Goal: Information Seeking & Learning: Understand process/instructions

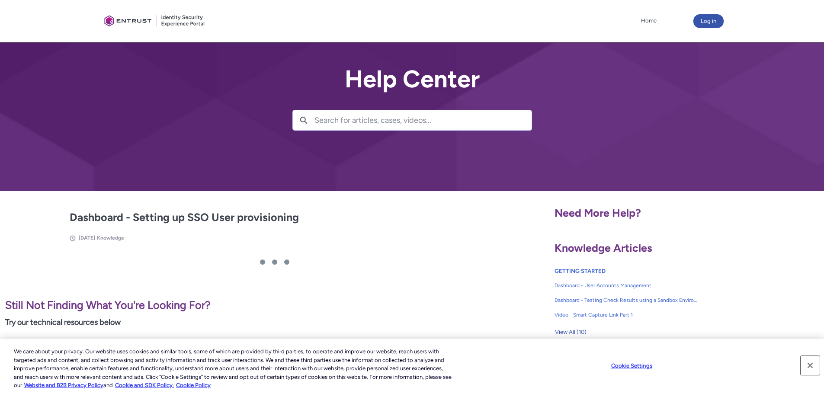
click at [812, 366] on button "Close" at bounding box center [809, 365] width 19 height 19
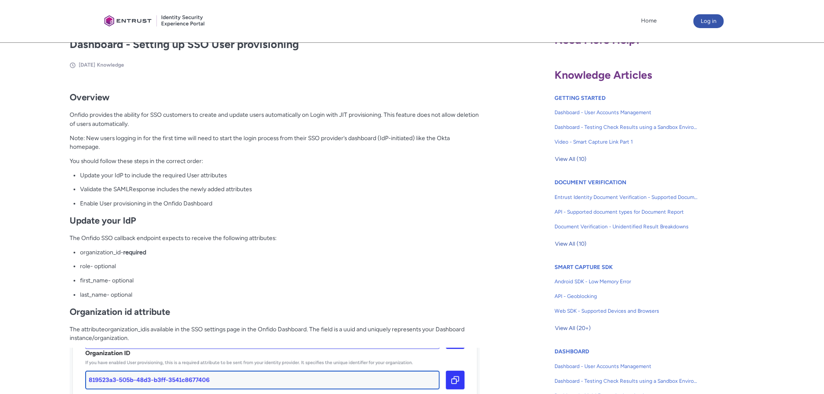
scroll to position [216, 0]
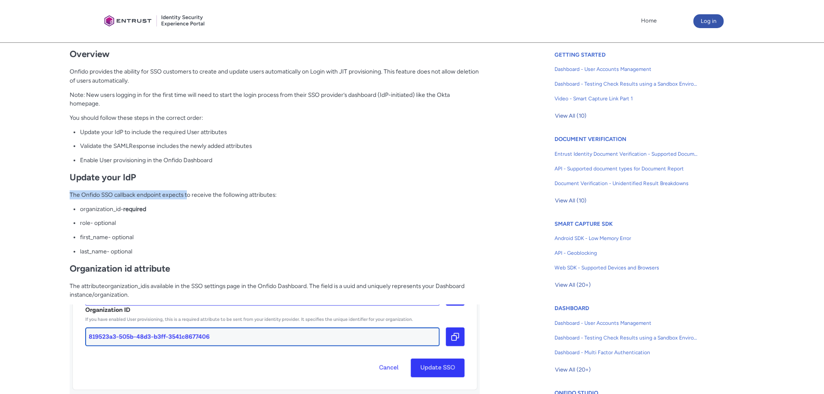
drag, startPoint x: 79, startPoint y: 193, endPoint x: 190, endPoint y: 194, distance: 110.7
click at [189, 194] on p "The Onfido SSO callback endpoint expects to receive the following attributes:" at bounding box center [275, 194] width 410 height 9
click at [192, 194] on p "The Onfido SSO callback endpoint expects to receive the following attributes:" at bounding box center [275, 194] width 410 height 9
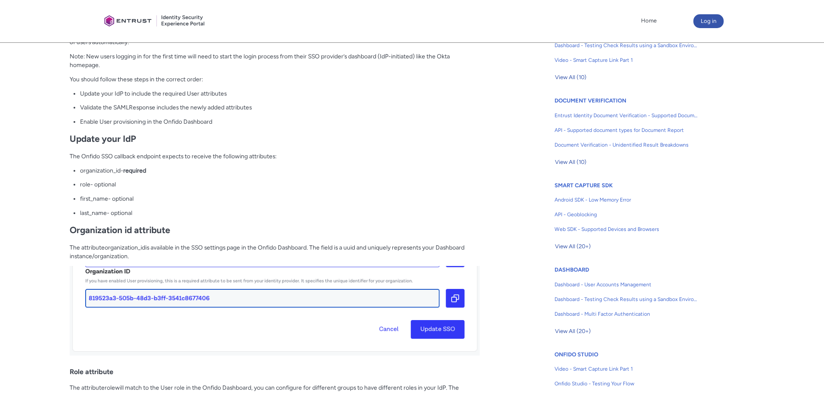
scroll to position [173, 0]
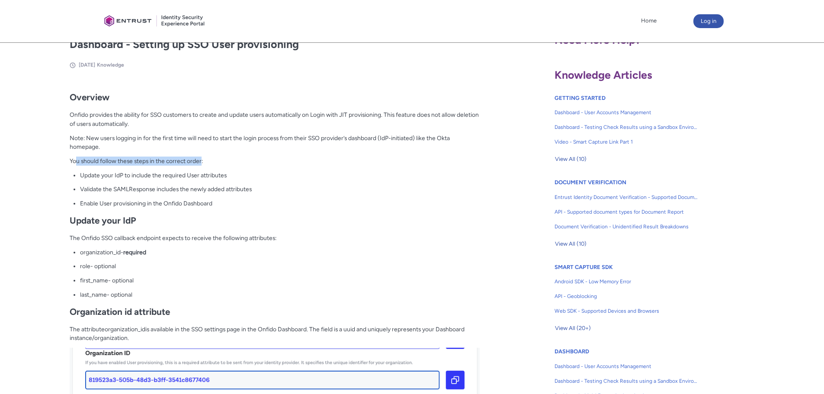
drag, startPoint x: 77, startPoint y: 163, endPoint x: 214, endPoint y: 163, distance: 137.1
click at [214, 163] on p "You should follow these steps in the correct order:" at bounding box center [275, 161] width 410 height 9
click at [131, 182] on ul "Update your IdP to include the required User attributes Validate the SAMLRespon…" at bounding box center [280, 189] width 400 height 37
drag, startPoint x: 85, startPoint y: 182, endPoint x: 188, endPoint y: 180, distance: 103.4
click at [186, 181] on ul "Update your IdP to include the required User attributes Validate the SAMLRespon…" at bounding box center [280, 189] width 400 height 37
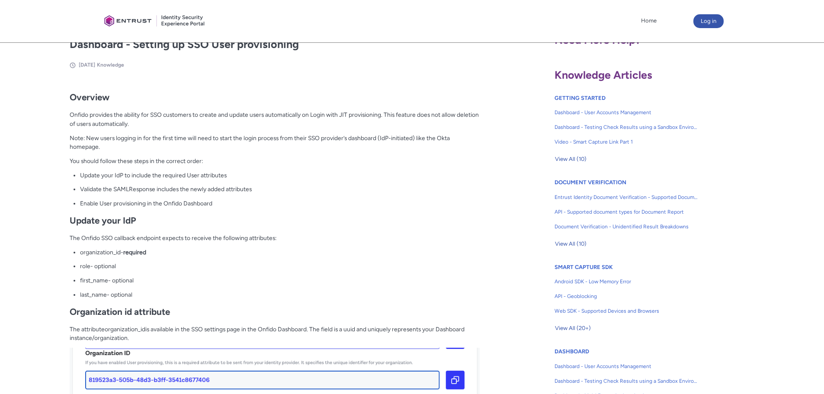
click at [191, 178] on p "Update your IdP to include the required User attributes" at bounding box center [280, 175] width 400 height 9
drag, startPoint x: 147, startPoint y: 176, endPoint x: 236, endPoint y: 175, distance: 88.2
click at [236, 175] on p "Update your IdP to include the required User attributes" at bounding box center [280, 175] width 400 height 9
drag, startPoint x: 197, startPoint y: 191, endPoint x: 174, endPoint y: 193, distance: 23.0
click at [197, 191] on p "Validate the SAMLResponse includes the newly added attributes" at bounding box center [280, 189] width 400 height 9
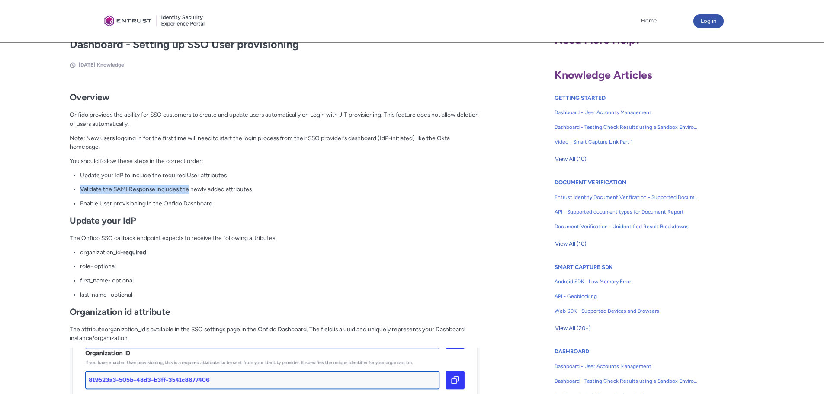
drag, startPoint x: 81, startPoint y: 189, endPoint x: 220, endPoint y: 183, distance: 138.9
click at [208, 184] on ul "Update your IdP to include the required User attributes Validate the SAMLRespon…" at bounding box center [280, 189] width 400 height 37
click at [207, 189] on p "Validate the SAMLResponse includes the newly added attributes" at bounding box center [280, 189] width 400 height 9
drag, startPoint x: 86, startPoint y: 206, endPoint x: 190, endPoint y: 201, distance: 103.4
click at [188, 201] on p "Enable User provisioning in the Onfido Dashboard" at bounding box center [280, 203] width 400 height 9
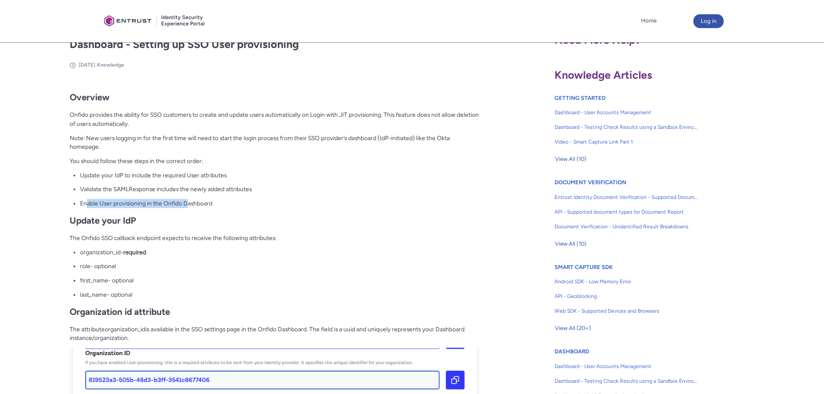
scroll to position [216, 0]
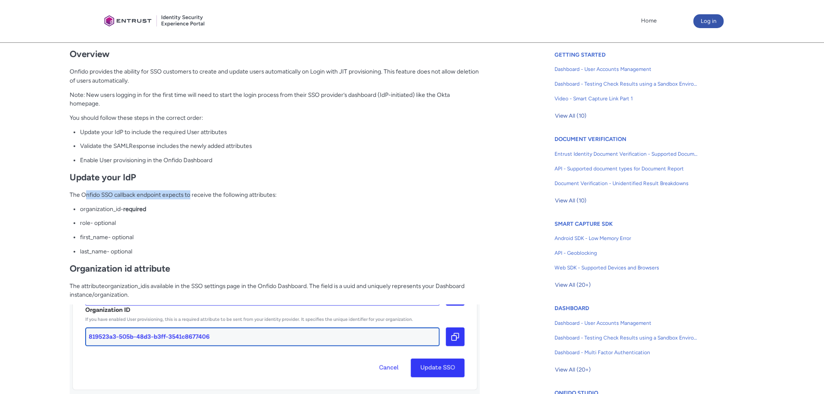
drag, startPoint x: 86, startPoint y: 193, endPoint x: 200, endPoint y: 194, distance: 114.6
click at [195, 194] on p "The Onfido SSO callback endpoint expects to receive the following attributes:" at bounding box center [275, 194] width 410 height 9
click at [205, 194] on p "The Onfido SSO callback endpoint expects to receive the following attributes:" at bounding box center [275, 194] width 410 height 9
drag, startPoint x: 85, startPoint y: 161, endPoint x: 233, endPoint y: 163, distance: 148.3
click at [216, 161] on p "Enable User provisioning in the Onfido Dashboard" at bounding box center [280, 160] width 400 height 9
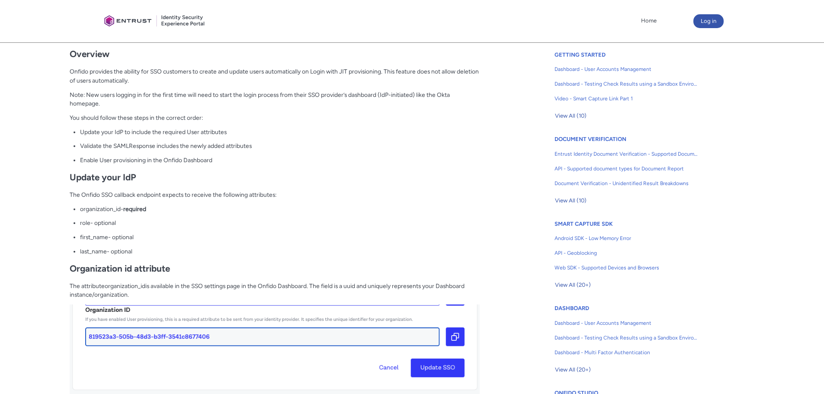
click at [195, 187] on div "Overview Onfido provides the ability for SSO customers to create and update use…" at bounding box center [275, 397] width 410 height 711
drag, startPoint x: 71, startPoint y: 194, endPoint x: 202, endPoint y: 193, distance: 131.4
click at [199, 193] on p "The Onfido SSO callback endpoint expects to receive the following attributes:" at bounding box center [275, 194] width 410 height 9
drag, startPoint x: 204, startPoint y: 193, endPoint x: 209, endPoint y: 196, distance: 5.4
click at [205, 193] on p "The Onfido SSO callback endpoint expects to receive the following attributes:" at bounding box center [275, 194] width 410 height 9
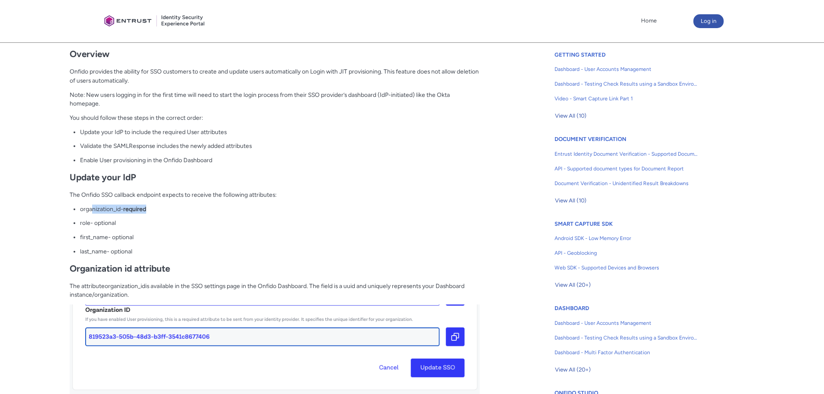
drag, startPoint x: 124, startPoint y: 210, endPoint x: 180, endPoint y: 210, distance: 56.6
click at [176, 210] on p "organization_id - required" at bounding box center [280, 209] width 400 height 9
click at [180, 210] on p "organization_id - required" at bounding box center [280, 209] width 400 height 9
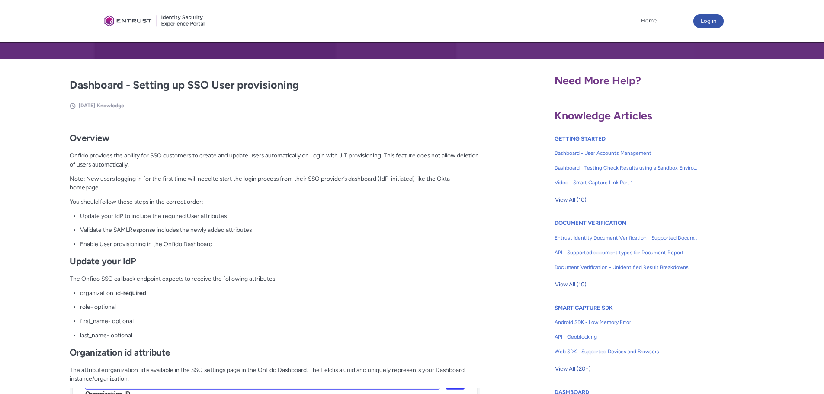
scroll to position [130, 0]
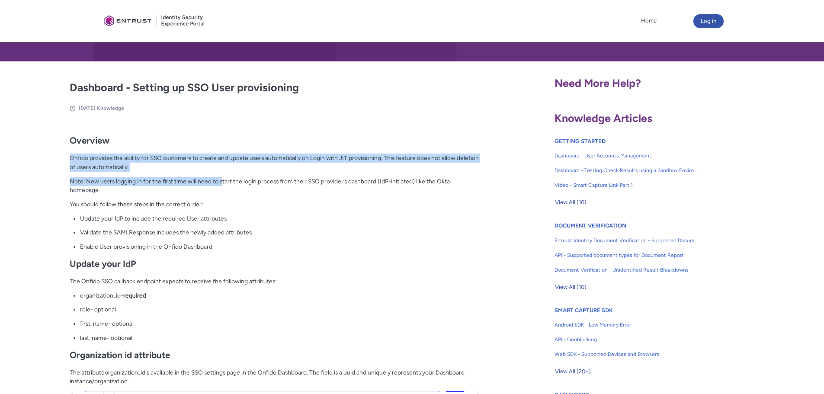
drag, startPoint x: 69, startPoint y: 157, endPoint x: 227, endPoint y: 184, distance: 159.7
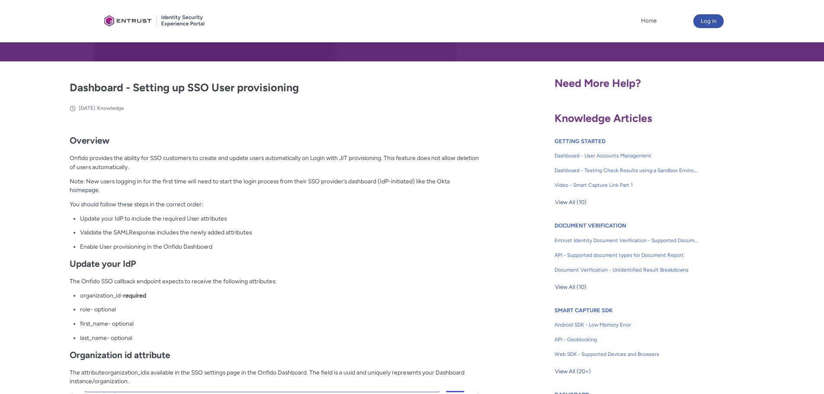
click at [227, 191] on p "Note: New users logging in for the first time will need to start the login proc…" at bounding box center [275, 186] width 410 height 18
drag, startPoint x: 66, startPoint y: 202, endPoint x: 171, endPoint y: 211, distance: 105.5
drag, startPoint x: 85, startPoint y: 217, endPoint x: 253, endPoint y: 213, distance: 168.7
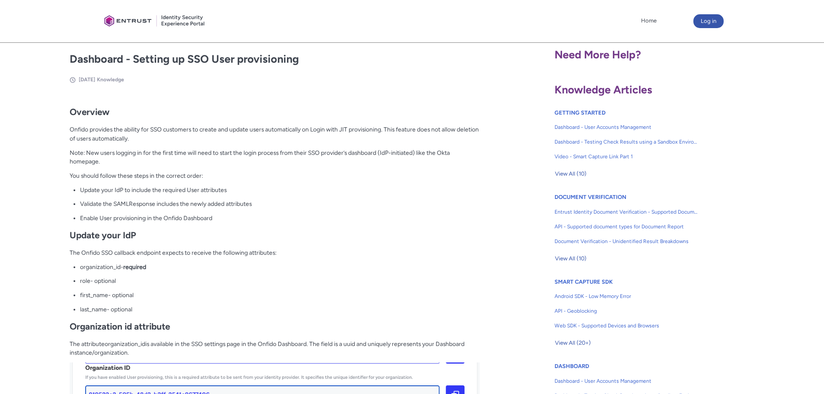
scroll to position [173, 0]
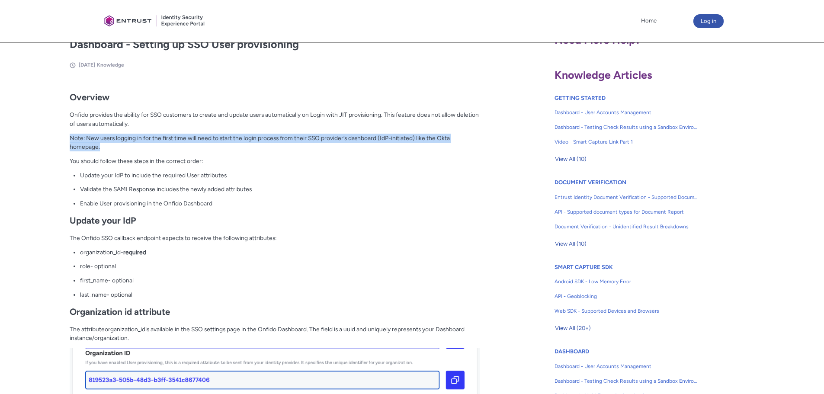
drag, startPoint x: 74, startPoint y: 137, endPoint x: 270, endPoint y: 147, distance: 196.1
click at [271, 147] on p "Note: New users logging in for the first time will need to start the login proc…" at bounding box center [275, 143] width 410 height 18
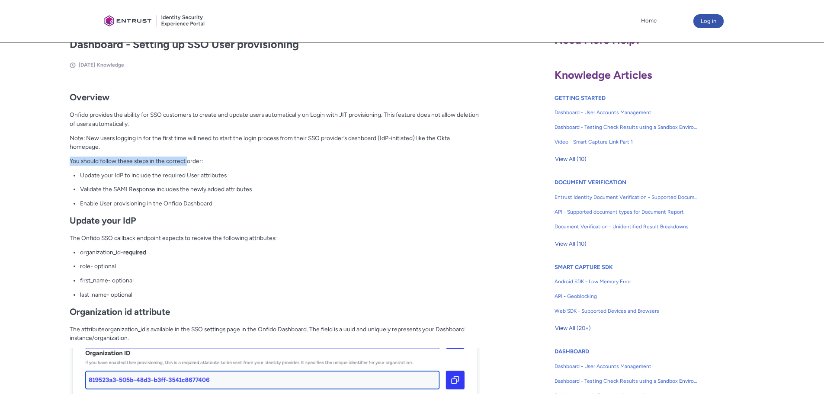
drag, startPoint x: 68, startPoint y: 162, endPoint x: 225, endPoint y: 167, distance: 157.5
drag, startPoint x: 95, startPoint y: 174, endPoint x: 238, endPoint y: 172, distance: 142.7
click at [227, 172] on p "Update your IdP to include the required User attributes" at bounding box center [280, 175] width 400 height 9
click at [251, 172] on p "Update your IdP to include the required User attributes" at bounding box center [280, 175] width 400 height 9
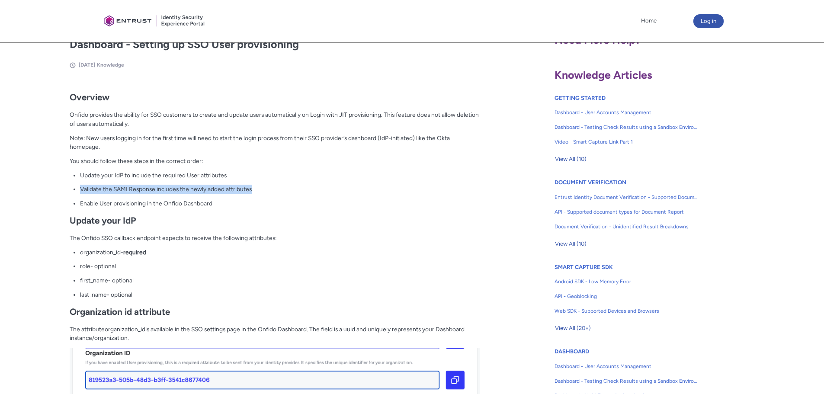
drag, startPoint x: 110, startPoint y: 187, endPoint x: 262, endPoint y: 189, distance: 152.2
click at [256, 189] on p "Validate the SAMLResponse includes the newly added attributes" at bounding box center [280, 189] width 400 height 9
click at [275, 189] on p "Validate the SAMLResponse includes the newly added attributes" at bounding box center [280, 189] width 400 height 9
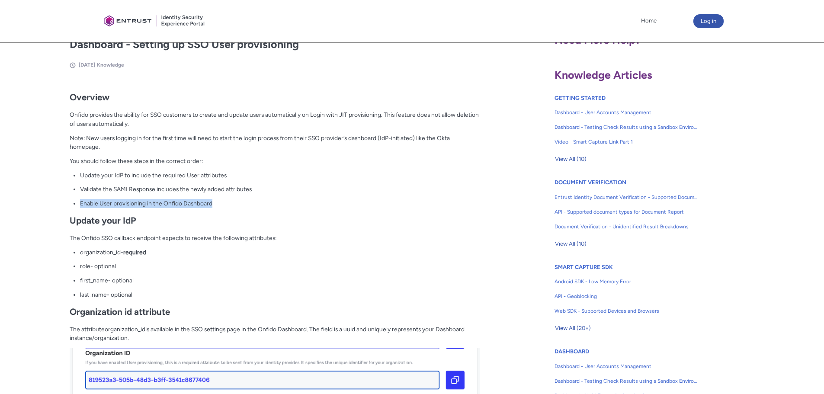
drag, startPoint x: 76, startPoint y: 201, endPoint x: 221, endPoint y: 202, distance: 144.8
click at [229, 203] on p "Enable User provisioning in the Onfido Dashboard" at bounding box center [280, 203] width 400 height 9
drag, startPoint x: 120, startPoint y: 252, endPoint x: 80, endPoint y: 253, distance: 39.4
click at [80, 253] on span "organization_id" at bounding box center [100, 252] width 41 height 7
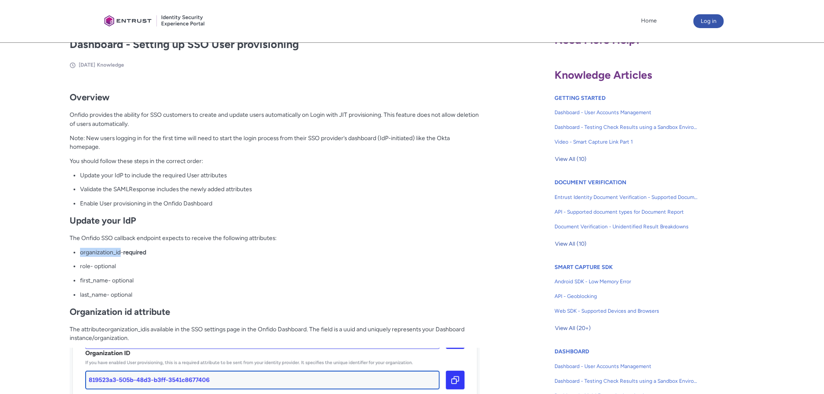
copy span "organization_id"
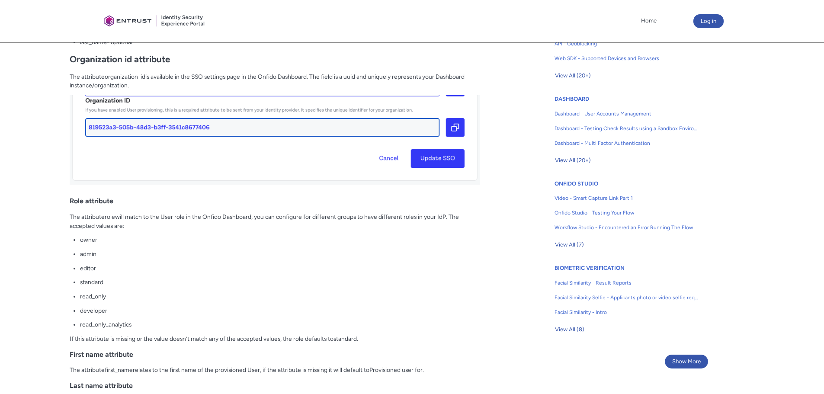
scroll to position [476, 0]
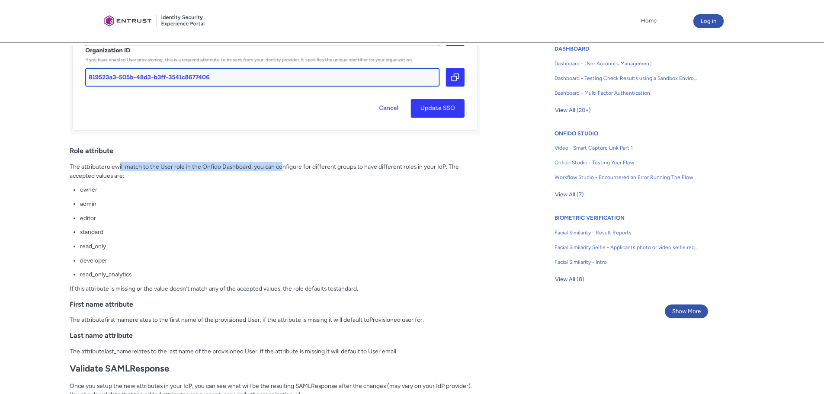
drag, startPoint x: 119, startPoint y: 166, endPoint x: 285, endPoint y: 163, distance: 166.5
click at [284, 163] on p "The attribute role will match to the User role in the Onfido Dashboard, you can…" at bounding box center [275, 171] width 410 height 18
click at [285, 163] on p "The attribute role will match to the User role in the Onfido Dashboard, you can…" at bounding box center [275, 171] width 410 height 18
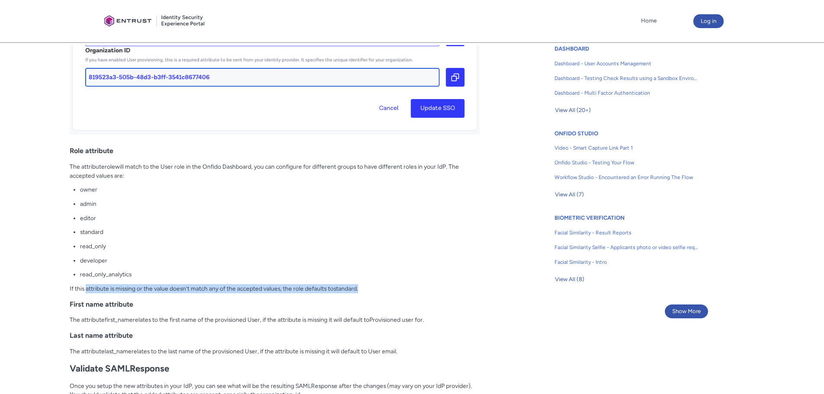
drag, startPoint x: 87, startPoint y: 290, endPoint x: 379, endPoint y: 288, distance: 291.8
click at [379, 288] on p "If this attribute is missing or the value doesn’t match any of the accepted val…" at bounding box center [275, 288] width 410 height 9
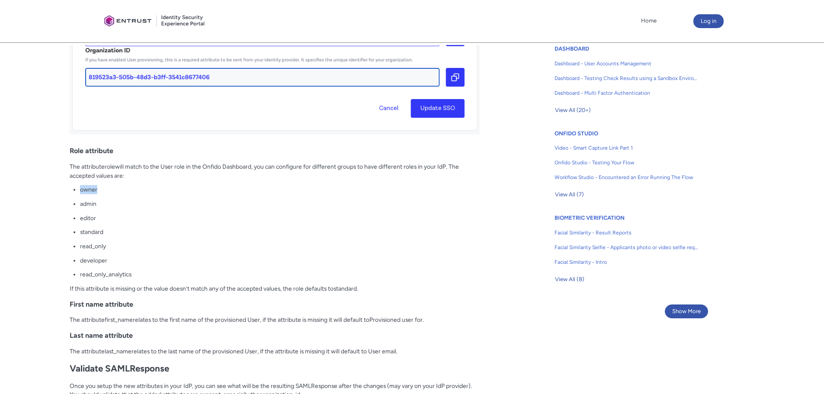
drag, startPoint x: 78, startPoint y: 189, endPoint x: 104, endPoint y: 190, distance: 26.0
click at [102, 190] on div "Overview Onfido provides the ability for SSO customers to create and update use…" at bounding box center [275, 137] width 410 height 711
click at [106, 190] on p "owner" at bounding box center [280, 189] width 400 height 9
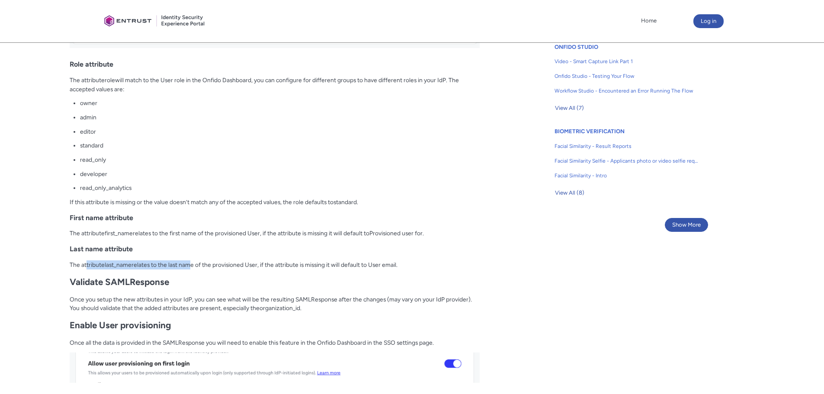
drag, startPoint x: 86, startPoint y: 265, endPoint x: 215, endPoint y: 265, distance: 129.3
click at [196, 265] on p "The attribute last_name relates to the last name of the provisioned User, if th…" at bounding box center [275, 264] width 410 height 9
click at [224, 265] on p "The attribute last_name relates to the last name of the provisioned User, if th…" at bounding box center [275, 264] width 410 height 9
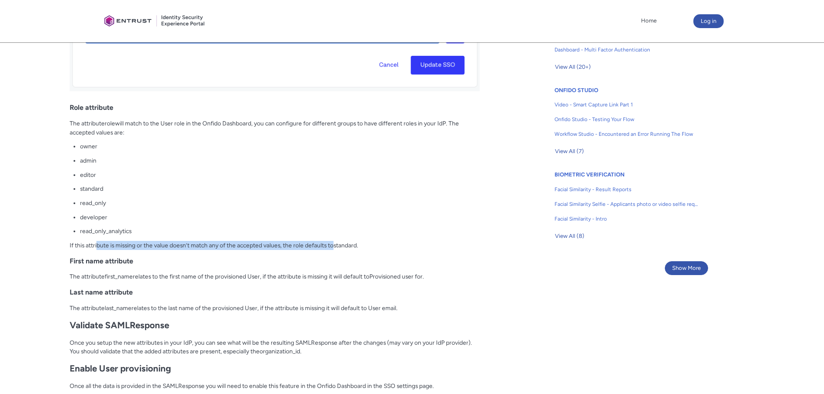
drag, startPoint x: 97, startPoint y: 247, endPoint x: 346, endPoint y: 248, distance: 249.0
click at [345, 248] on p "If this attribute is missing or the value doesn’t match any of the accepted val…" at bounding box center [275, 245] width 410 height 9
drag, startPoint x: 350, startPoint y: 247, endPoint x: 355, endPoint y: 248, distance: 5.2
click at [351, 247] on span "standard" at bounding box center [344, 245] width 23 height 7
click at [375, 243] on p "If this attribute is missing or the value doesn’t match any of the accepted val…" at bounding box center [275, 245] width 410 height 9
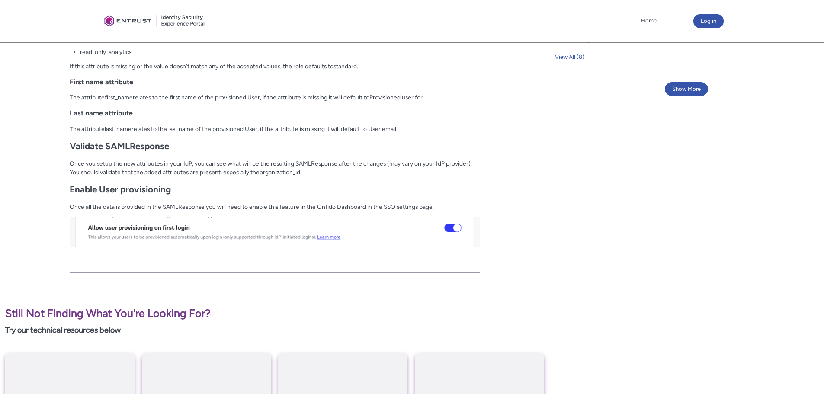
scroll to position [821, 0]
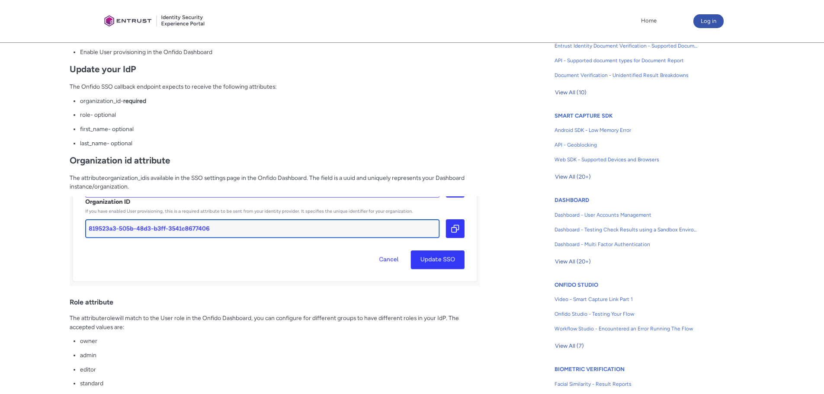
scroll to position [627, 0]
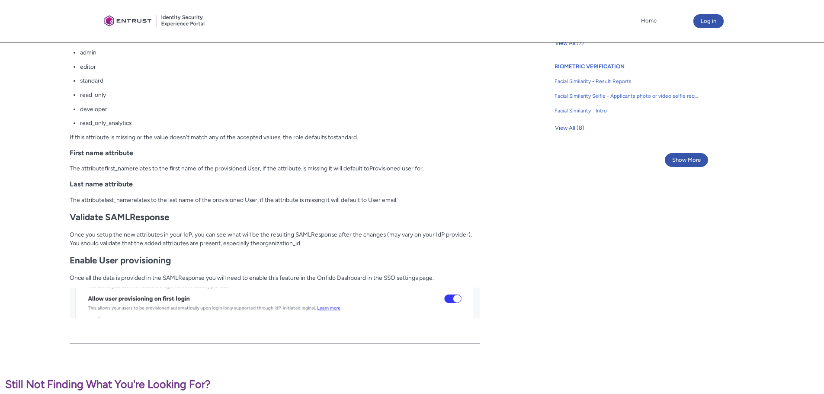
drag, startPoint x: 70, startPoint y: 171, endPoint x: 409, endPoint y: 193, distance: 339.7
drag, startPoint x: 407, startPoint y: 198, endPoint x: 64, endPoint y: 167, distance: 344.7
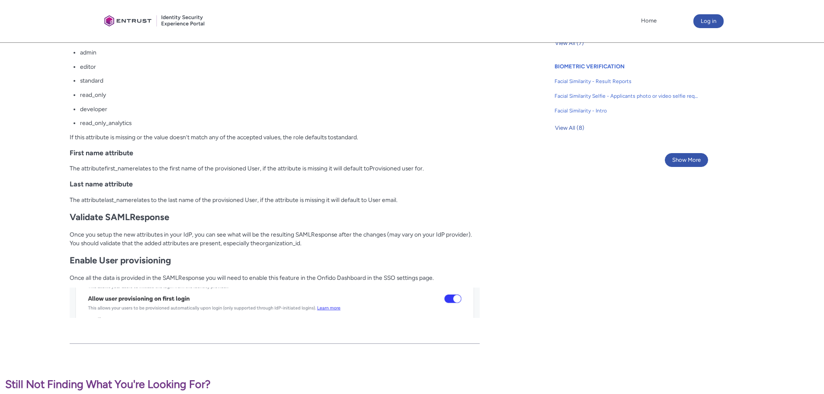
click at [80, 166] on p "The attribute first_name relates to the first name of the provisioned User, if …" at bounding box center [275, 168] width 410 height 9
drag, startPoint x: 68, startPoint y: 167, endPoint x: 408, endPoint y: 197, distance: 341.6
click at [408, 197] on p "The attribute last_name relates to the last name of the provisioned User, if th…" at bounding box center [275, 199] width 410 height 9
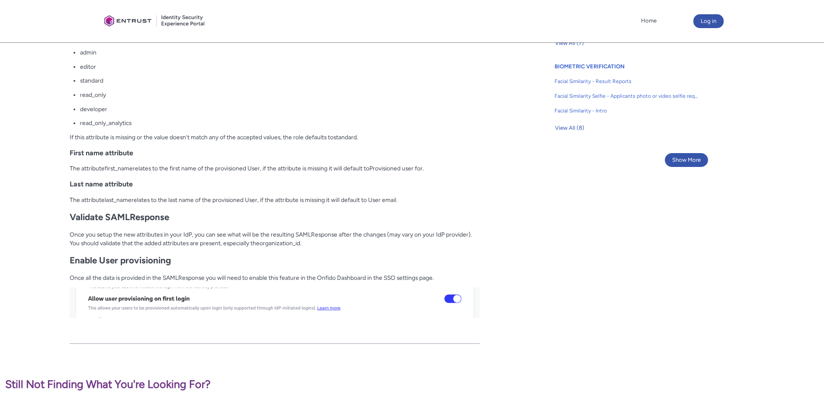
drag, startPoint x: 405, startPoint y: 197, endPoint x: 66, endPoint y: 164, distance: 340.6
drag, startPoint x: 66, startPoint y: 164, endPoint x: 71, endPoint y: 163, distance: 5.2
click at [73, 166] on p "The attribute first_name relates to the first name of the provisioned User, if …" at bounding box center [275, 168] width 410 height 9
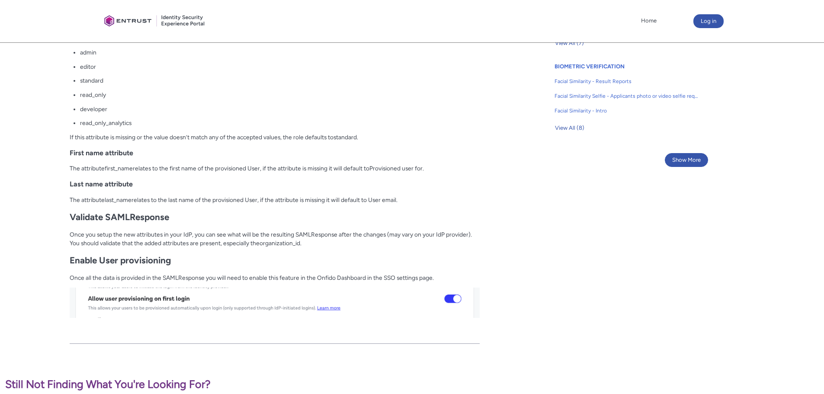
drag, startPoint x: 66, startPoint y: 167, endPoint x: 408, endPoint y: 199, distance: 343.5
click at [408, 199] on p "The attribute last_name relates to the last name of the provisioned User, if th…" at bounding box center [275, 199] width 410 height 9
drag, startPoint x: 402, startPoint y: 198, endPoint x: 68, endPoint y: 164, distance: 335.9
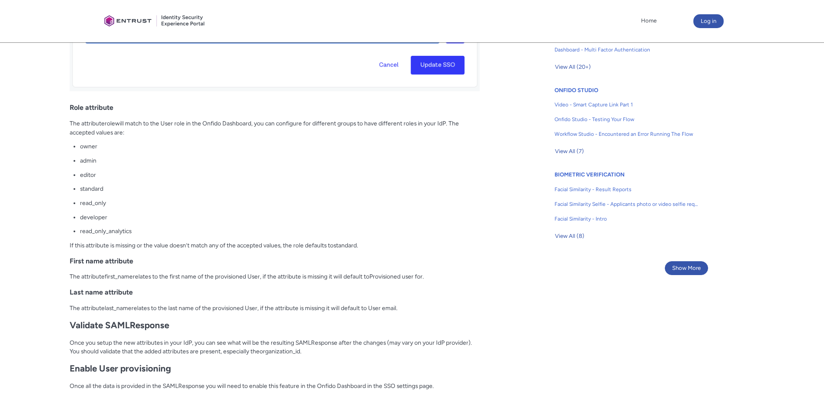
scroll to position [584, 0]
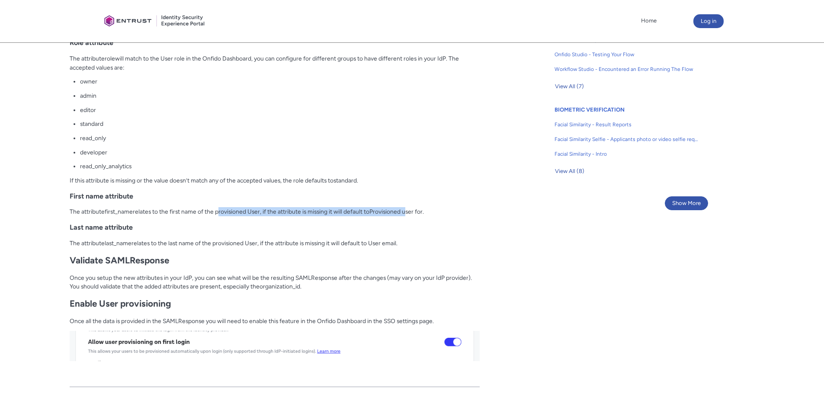
drag, startPoint x: 219, startPoint y: 210, endPoint x: 414, endPoint y: 211, distance: 195.0
click at [412, 211] on p "The attribute first_name relates to the first name of the provisioned User, if …" at bounding box center [275, 211] width 410 height 9
click at [414, 211] on span "Provisioned user for" at bounding box center [395, 211] width 53 height 7
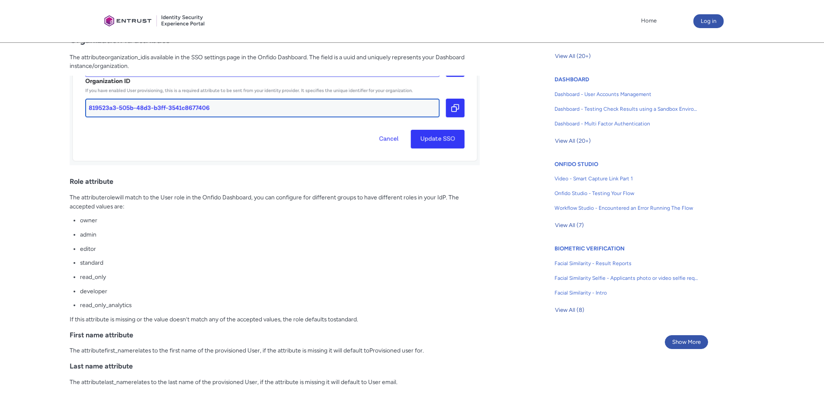
scroll to position [411, 0]
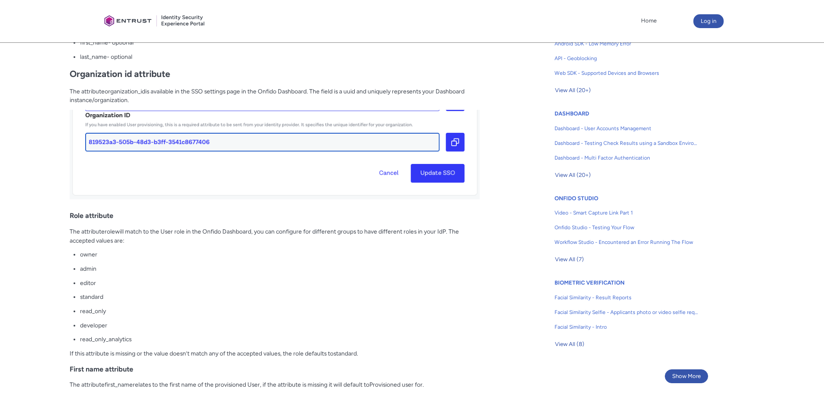
drag, startPoint x: 68, startPoint y: 216, endPoint x: 126, endPoint y: 244, distance: 64.2
click at [126, 244] on article "Fields in section = hidden by css on CEP. Do not move section/hide headers Titl…" at bounding box center [248, 198] width 461 height 725
click at [126, 243] on p "The attribute role will match to the User role in the Onfido Dashboard, you can…" at bounding box center [275, 236] width 410 height 18
drag, startPoint x: 67, startPoint y: 216, endPoint x: 136, endPoint y: 241, distance: 73.4
click at [136, 241] on article "Fields in section = hidden by css on CEP. Do not move section/hide headers Titl…" at bounding box center [248, 198] width 461 height 725
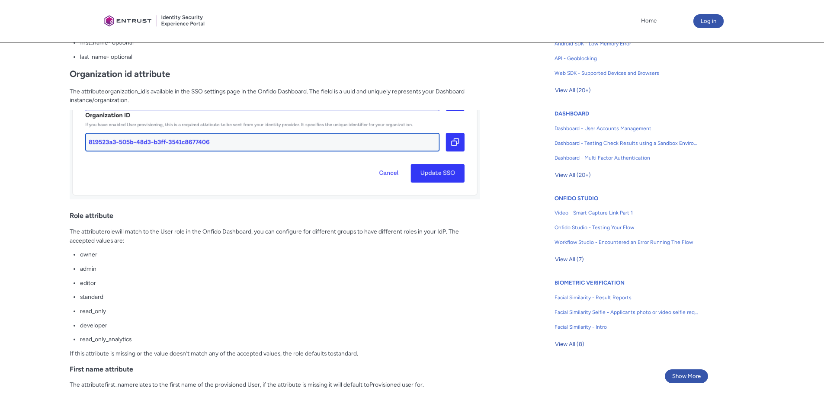
click at [136, 241] on p "The attribute role will match to the User role in the Onfido Dashboard, you can…" at bounding box center [275, 236] width 410 height 18
drag, startPoint x: 67, startPoint y: 234, endPoint x: 135, endPoint y: 242, distance: 68.8
click at [135, 242] on article "Fields in section = hidden by css on CEP. Do not move section/hide headers Titl…" at bounding box center [248, 198] width 461 height 725
click at [136, 241] on p "The attribute role will match to the User role in the Onfido Dashboard, you can…" at bounding box center [275, 236] width 410 height 18
click at [137, 240] on p "The attribute role will match to the User role in the Onfido Dashboard, you can…" at bounding box center [275, 236] width 410 height 18
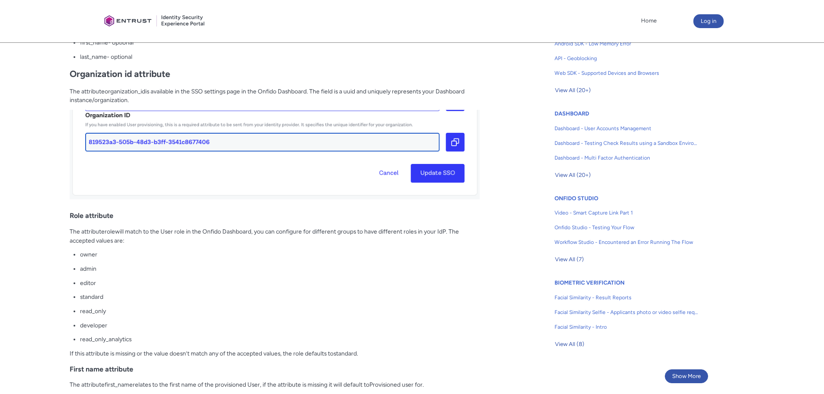
click at [137, 239] on p "The attribute role will match to the User role in the Onfido Dashboard, you can…" at bounding box center [275, 236] width 410 height 18
drag, startPoint x: 68, startPoint y: 232, endPoint x: 140, endPoint y: 239, distance: 72.1
click at [140, 239] on article "Fields in section = hidden by css on CEP. Do not move section/hide headers Titl…" at bounding box center [248, 198] width 461 height 725
click at [140, 239] on p "The attribute role will match to the User role in the Onfido Dashboard, you can…" at bounding box center [275, 236] width 410 height 18
drag, startPoint x: 128, startPoint y: 241, endPoint x: 68, endPoint y: 232, distance: 60.8
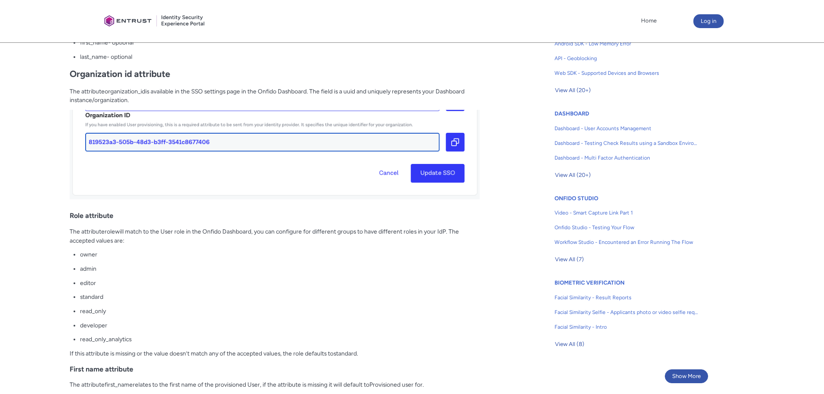
click at [68, 232] on article "Fields in section = hidden by css on CEP. Do not move section/hide headers Titl…" at bounding box center [248, 198] width 461 height 725
click at [71, 232] on p "The attribute role will match to the User role in the Onfido Dashboard, you can…" at bounding box center [275, 236] width 410 height 18
drag, startPoint x: 69, startPoint y: 232, endPoint x: 128, endPoint y: 241, distance: 60.4
click at [128, 241] on article "Fields in section = hidden by css on CEP. Do not move section/hide headers Titl…" at bounding box center [248, 198] width 461 height 725
click at [128, 242] on p "The attribute role will match to the User role in the Onfido Dashboard, you can…" at bounding box center [275, 236] width 410 height 18
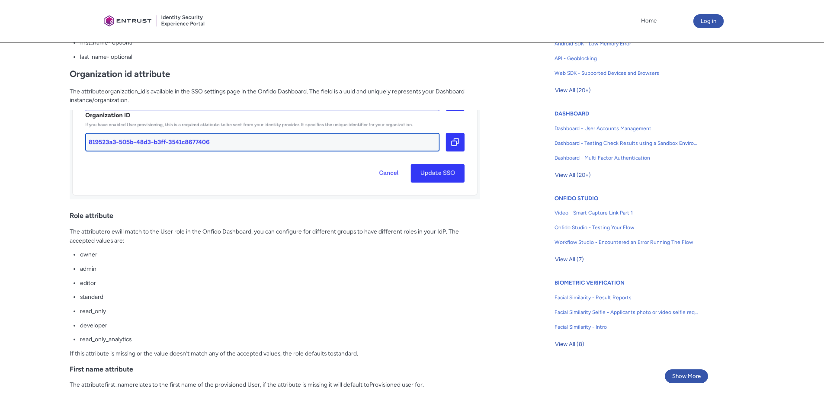
drag, startPoint x: 68, startPoint y: 230, endPoint x: 144, endPoint y: 242, distance: 77.0
click at [144, 242] on article "Fields in section = hidden by css on CEP. Do not move section/hide headers Titl…" at bounding box center [248, 198] width 461 height 725
click at [144, 243] on p "The attribute role will match to the User role in the Onfido Dashboard, you can…" at bounding box center [275, 236] width 410 height 18
drag, startPoint x: 144, startPoint y: 243, endPoint x: 66, endPoint y: 225, distance: 80.6
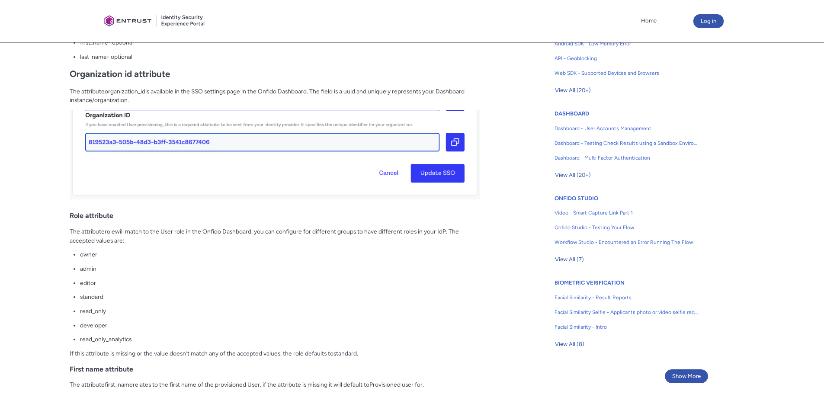
click at [68, 231] on article "Fields in section = hidden by css on CEP. Do not move section/hide headers Titl…" at bounding box center [248, 198] width 461 height 725
click at [74, 233] on p "The attribute role will match to the User role in the Onfido Dashboard, you can…" at bounding box center [275, 236] width 410 height 18
click at [71, 232] on p "The attribute role will match to the User role in the Onfido Dashboard, you can…" at bounding box center [275, 236] width 410 height 18
drag, startPoint x: 70, startPoint y: 230, endPoint x: 178, endPoint y: 240, distance: 108.9
click at [178, 240] on p "The attribute role will match to the User role in the Onfido Dashboard, you can…" at bounding box center [275, 236] width 410 height 18
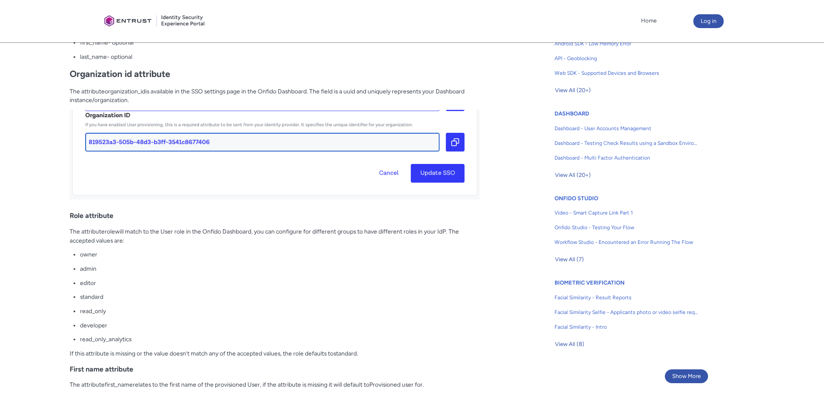
click at [178, 240] on p "The attribute role will match to the User role in the Onfido Dashboard, you can…" at bounding box center [275, 236] width 410 height 18
drag, startPoint x: 66, startPoint y: 227, endPoint x: 131, endPoint y: 239, distance: 65.4
click at [131, 239] on article "Fields in section = hidden by css on CEP. Do not move section/hide headers Titl…" at bounding box center [248, 198] width 461 height 725
click at [131, 239] on p "The attribute role will match to the User role in the Onfido Dashboard, you can…" at bounding box center [275, 236] width 410 height 18
drag, startPoint x: 132, startPoint y: 341, endPoint x: 107, endPoint y: 259, distance: 85.5
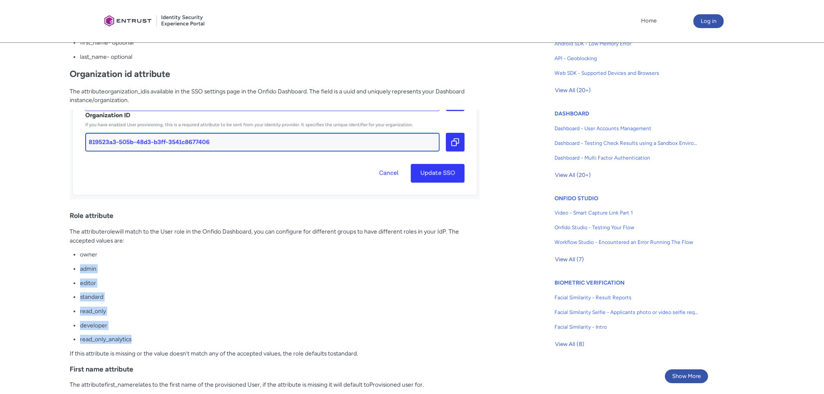
click at [80, 259] on ul "owner admin editor standard read_only developer read_only_analytics" at bounding box center [280, 297] width 400 height 94
click at [127, 259] on ul "owner admin editor standard read_only developer read_only_analytics" at bounding box center [280, 297] width 400 height 94
drag, startPoint x: 71, startPoint y: 233, endPoint x: 137, endPoint y: 236, distance: 66.3
click at [137, 236] on p "The attribute role will match to the User role in the Onfido Dashboard, you can…" at bounding box center [275, 236] width 410 height 18
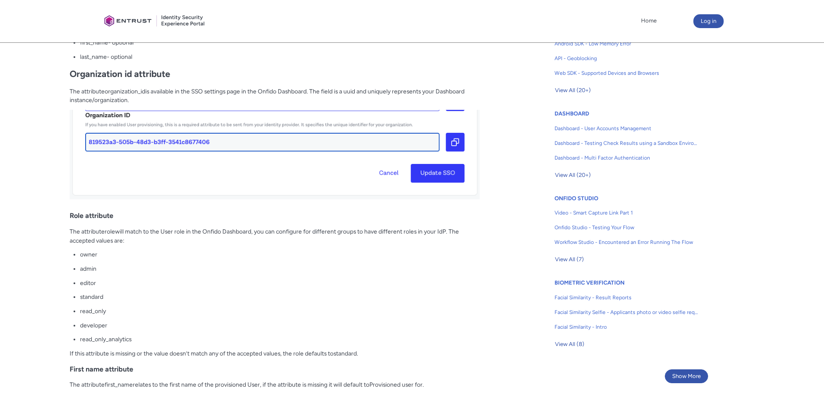
click at [137, 237] on p "The attribute role will match to the User role in the Onfido Dashboard, you can…" at bounding box center [275, 236] width 410 height 18
drag, startPoint x: 70, startPoint y: 228, endPoint x: 146, endPoint y: 240, distance: 76.1
click at [146, 240] on p "The attribute role will match to the User role in the Onfido Dashboard, you can…" at bounding box center [275, 236] width 410 height 18
drag, startPoint x: 69, startPoint y: 230, endPoint x: 141, endPoint y: 242, distance: 73.2
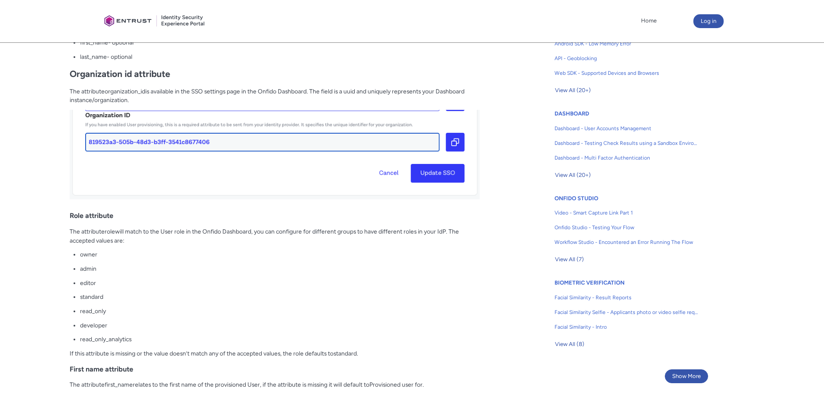
click at [141, 242] on article "Fields in section = hidden by css on CEP. Do not move section/hide headers Titl…" at bounding box center [248, 198] width 461 height 725
click at [141, 242] on p "The attribute role will match to the User role in the Onfido Dashboard, you can…" at bounding box center [275, 236] width 410 height 18
drag, startPoint x: 70, startPoint y: 231, endPoint x: 144, endPoint y: 240, distance: 74.5
click at [144, 240] on p "The attribute role will match to the User role in the Onfido Dashboard, you can…" at bounding box center [275, 236] width 410 height 18
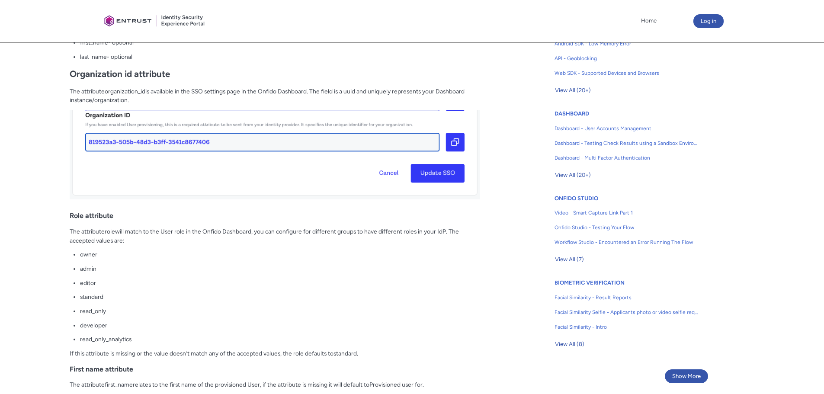
drag, startPoint x: 69, startPoint y: 230, endPoint x: 139, endPoint y: 244, distance: 71.7
click at [139, 244] on article "Fields in section = hidden by css on CEP. Do not move section/hide headers Titl…" at bounding box center [248, 198] width 461 height 725
click at [139, 244] on p "The attribute role will match to the User role in the Onfido Dashboard, you can…" at bounding box center [275, 236] width 410 height 18
drag, startPoint x: 71, startPoint y: 231, endPoint x: 143, endPoint y: 242, distance: 72.6
click at [143, 242] on p "The attribute role will match to the User role in the Onfido Dashboard, you can…" at bounding box center [275, 236] width 410 height 18
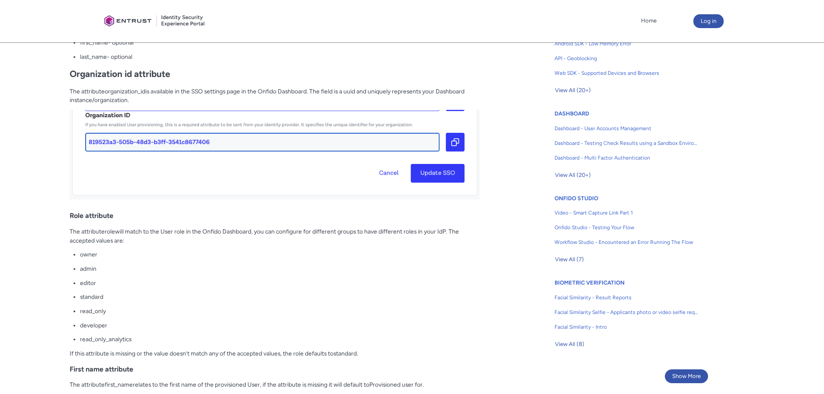
click at [143, 242] on p "The attribute role will match to the User role in the Onfido Dashboard, you can…" at bounding box center [275, 236] width 410 height 18
drag, startPoint x: 74, startPoint y: 232, endPoint x: 142, endPoint y: 240, distance: 68.4
click at [142, 240] on p "The attribute role will match to the User role in the Onfido Dashboard, you can…" at bounding box center [275, 236] width 410 height 18
drag, startPoint x: 70, startPoint y: 232, endPoint x: 134, endPoint y: 242, distance: 64.8
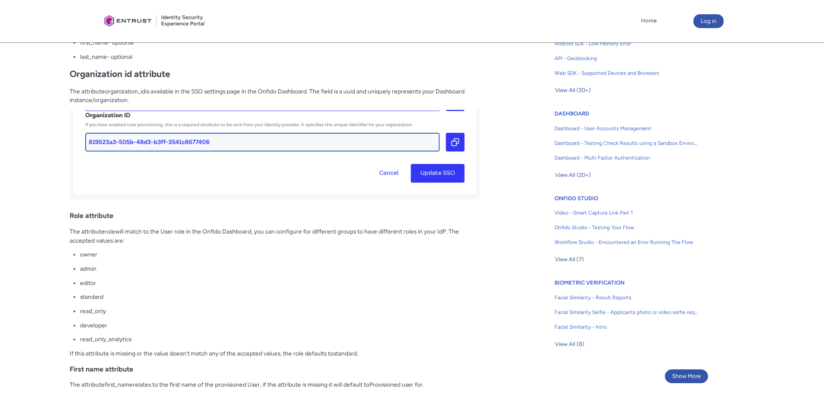
click at [134, 242] on p "The attribute role will match to the User role in the Onfido Dashboard, you can…" at bounding box center [275, 236] width 410 height 18
drag, startPoint x: 134, startPoint y: 243, endPoint x: 69, endPoint y: 231, distance: 66.8
click at [69, 231] on article "Fields in section = hidden by css on CEP. Do not move section/hide headers Titl…" at bounding box center [248, 198] width 461 height 725
click at [83, 231] on p "The attribute role will match to the User role in the Onfido Dashboard, you can…" at bounding box center [275, 236] width 410 height 18
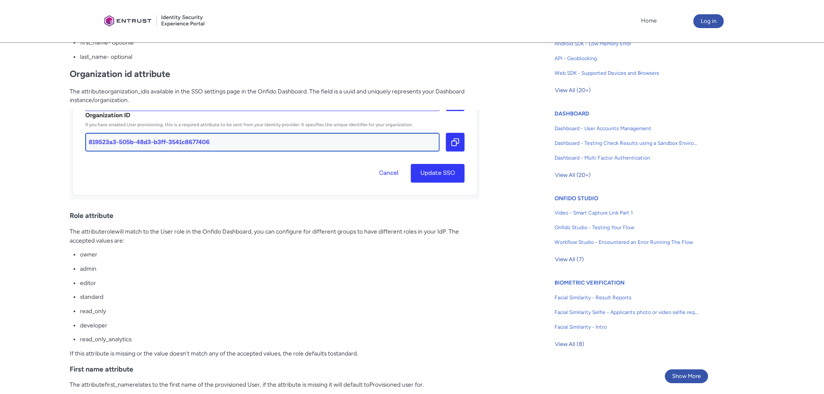
drag, startPoint x: 67, startPoint y: 230, endPoint x: 136, endPoint y: 240, distance: 69.3
click at [136, 240] on article "Fields in section = hidden by css on CEP. Do not move section/hide headers Titl…" at bounding box center [248, 198] width 461 height 725
click at [136, 240] on p "The attribute role will match to the User role in the Onfido Dashboard, you can…" at bounding box center [275, 236] width 410 height 18
drag, startPoint x: 125, startPoint y: 240, endPoint x: 71, endPoint y: 230, distance: 55.1
click at [71, 230] on p "The attribute role will match to the User role in the Onfido Dashboard, you can…" at bounding box center [275, 236] width 410 height 18
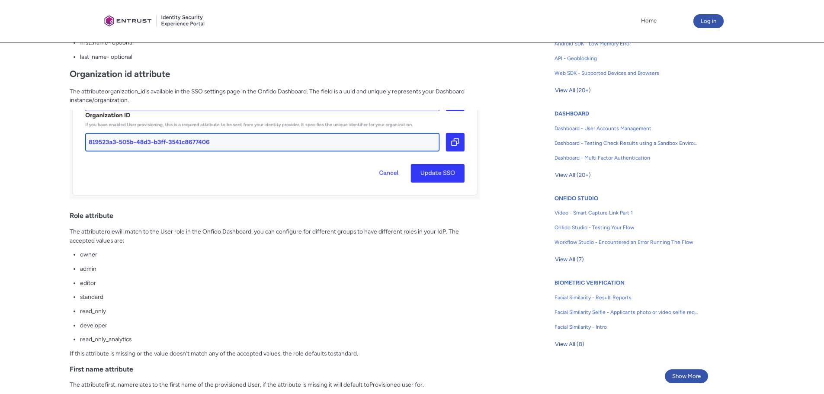
click at [72, 230] on p "The attribute role will match to the User role in the Onfido Dashboard, you can…" at bounding box center [275, 236] width 410 height 18
click at [66, 231] on article "Fields in section = hidden by css on CEP. Do not move section/hide headers Titl…" at bounding box center [248, 198] width 461 height 725
drag, startPoint x: 68, startPoint y: 231, endPoint x: 139, endPoint y: 241, distance: 71.6
click at [139, 241] on article "Fields in section = hidden by css on CEP. Do not move section/hide headers Titl…" at bounding box center [248, 198] width 461 height 725
click at [139, 241] on p "The attribute role will match to the User role in the Onfido Dashboard, you can…" at bounding box center [275, 236] width 410 height 18
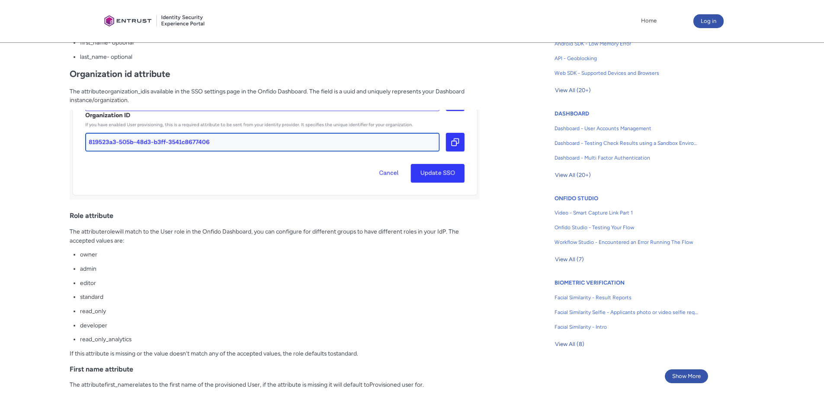
drag, startPoint x: 138, startPoint y: 243, endPoint x: 66, endPoint y: 233, distance: 72.9
click at [66, 233] on article "Fields in section = hidden by css on CEP. Do not move section/hide headers Titl…" at bounding box center [248, 198] width 461 height 725
click at [79, 230] on p "The attribute role will match to the User role in the Onfido Dashboard, you can…" at bounding box center [275, 236] width 410 height 18
drag, startPoint x: 70, startPoint y: 230, endPoint x: 139, endPoint y: 243, distance: 70.4
click at [139, 243] on p "The attribute role will match to the User role in the Onfido Dashboard, you can…" at bounding box center [275, 236] width 410 height 18
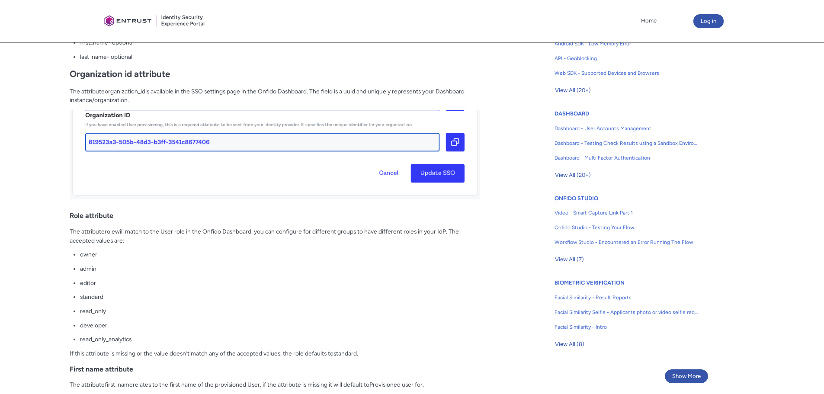
click at [139, 243] on p "The attribute role will match to the User role in the Onfido Dashboard, you can…" at bounding box center [275, 236] width 410 height 18
drag, startPoint x: 131, startPoint y: 240, endPoint x: 70, endPoint y: 229, distance: 62.3
click at [70, 229] on p "The attribute role will match to the User role in the Onfido Dashboard, you can…" at bounding box center [275, 236] width 410 height 18
drag, startPoint x: 70, startPoint y: 229, endPoint x: 129, endPoint y: 245, distance: 61.2
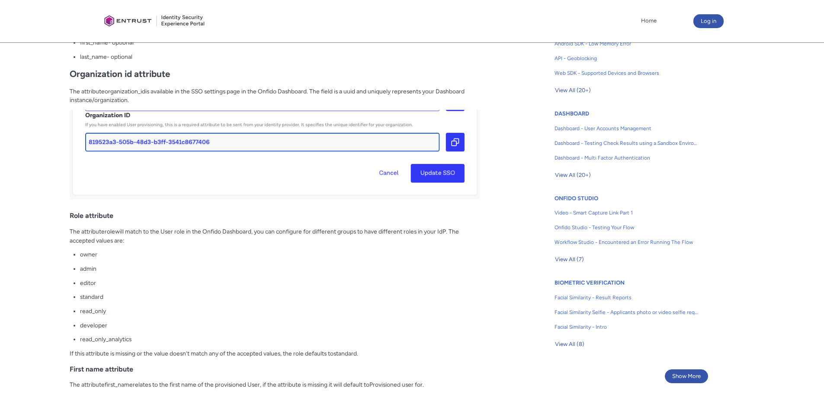
click at [129, 245] on p "The attribute role will match to the User role in the Onfido Dashboard, you can…" at bounding box center [275, 236] width 410 height 18
click at [131, 243] on p "The attribute role will match to the User role in the Onfido Dashboard, you can…" at bounding box center [275, 236] width 410 height 18
drag, startPoint x: 130, startPoint y: 239, endPoint x: 66, endPoint y: 228, distance: 64.5
click at [66, 228] on article "Fields in section = hidden by css on CEP. Do not move section/hide headers Titl…" at bounding box center [248, 198] width 461 height 725
click at [67, 229] on article "Fields in section = hidden by css on CEP. Do not move section/hide headers Titl…" at bounding box center [248, 198] width 461 height 725
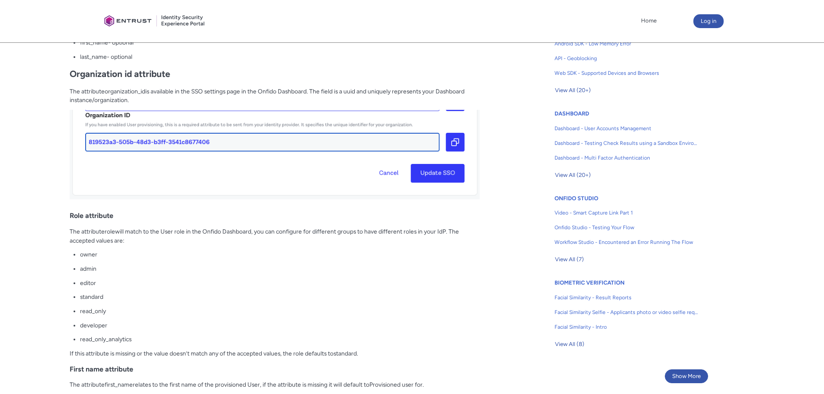
drag, startPoint x: 70, startPoint y: 232, endPoint x: 130, endPoint y: 241, distance: 61.1
click at [130, 241] on article "Fields in section = hidden by css on CEP. Do not move section/hide headers Titl…" at bounding box center [248, 198] width 461 height 725
click at [130, 241] on p "The attribute role will match to the User role in the Onfido Dashboard, you can…" at bounding box center [275, 236] width 410 height 18
drag, startPoint x: 73, startPoint y: 232, endPoint x: 128, endPoint y: 241, distance: 56.5
click at [128, 241] on p "The attribute role will match to the User role in the Onfido Dashboard, you can…" at bounding box center [275, 236] width 410 height 18
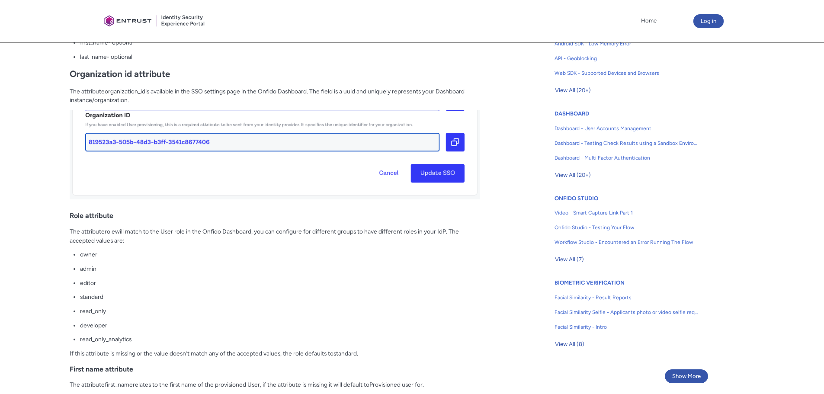
click at [128, 241] on p "The attribute role will match to the User role in the Onfido Dashboard, you can…" at bounding box center [275, 236] width 410 height 18
drag, startPoint x: 128, startPoint y: 241, endPoint x: 70, endPoint y: 231, distance: 58.7
click at [70, 231] on p "The attribute role will match to the User role in the Onfido Dashboard, you can…" at bounding box center [275, 236] width 410 height 18
click at [140, 243] on p "The attribute role will match to the User role in the Onfido Dashboard, you can…" at bounding box center [275, 236] width 410 height 18
drag, startPoint x: 126, startPoint y: 240, endPoint x: 67, endPoint y: 230, distance: 60.0
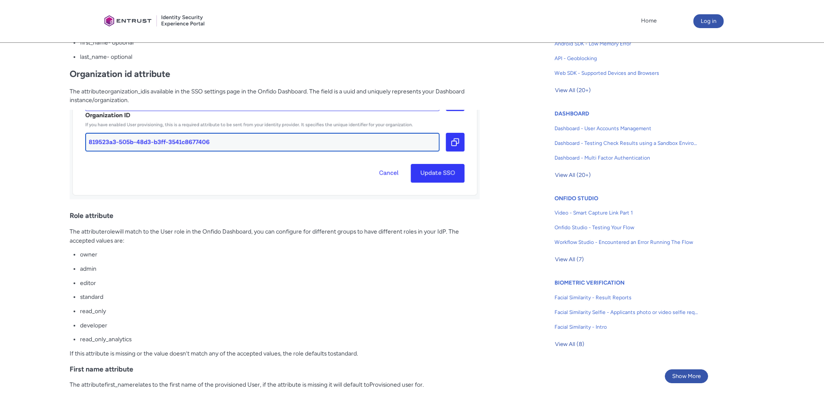
click at [67, 230] on article "Fields in section = hidden by css on CEP. Do not move section/hide headers Titl…" at bounding box center [248, 198] width 461 height 725
click at [147, 260] on ul "owner admin editor standard read_only developer read_only_analytics" at bounding box center [280, 297] width 400 height 94
drag, startPoint x: 144, startPoint y: 242, endPoint x: 61, endPoint y: 228, distance: 83.8
click at [61, 228] on article "Fields in section = hidden by css on CEP. Do not move section/hide headers Titl…" at bounding box center [248, 198] width 461 height 725
click at [146, 240] on p "The attribute role will match to the User role in the Onfido Dashboard, you can…" at bounding box center [275, 236] width 410 height 18
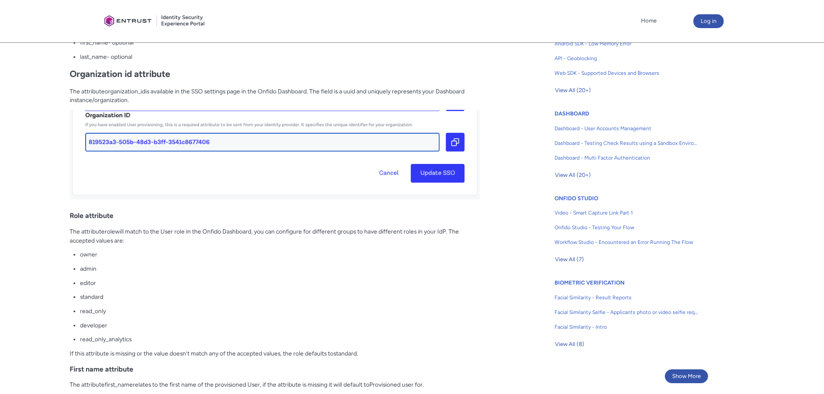
drag, startPoint x: 156, startPoint y: 241, endPoint x: 62, endPoint y: 230, distance: 94.4
click at [62, 230] on article "Fields in section = hidden by css on CEP. Do not move section/hide headers Titl…" at bounding box center [248, 198] width 461 height 725
click at [133, 239] on p "The attribute role will match to the User role in the Onfido Dashboard, you can…" at bounding box center [275, 236] width 410 height 18
drag, startPoint x: 134, startPoint y: 242, endPoint x: 70, endPoint y: 231, distance: 65.4
click at [70, 231] on p "The attribute role will match to the User role in the Onfido Dashboard, you can…" at bounding box center [275, 236] width 410 height 18
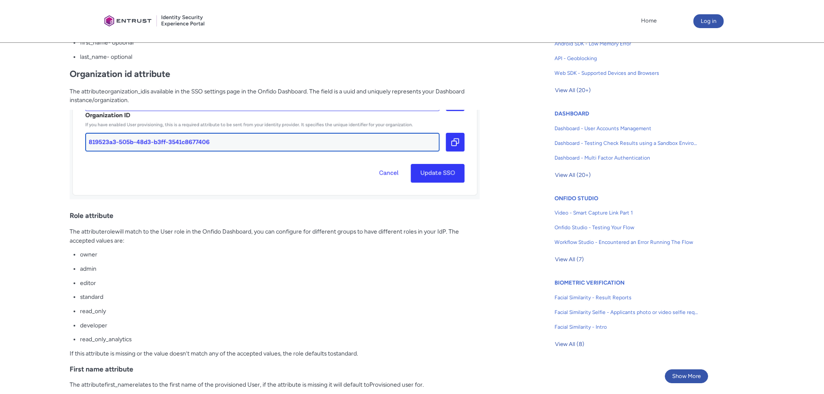
click at [124, 240] on p "The attribute role will match to the User role in the Onfido Dashboard, you can…" at bounding box center [275, 236] width 410 height 18
drag, startPoint x: 124, startPoint y: 240, endPoint x: 64, endPoint y: 228, distance: 60.8
click at [64, 228] on article "Fields in section = hidden by css on CEP. Do not move section/hide headers Titl…" at bounding box center [248, 198] width 461 height 725
click at [103, 231] on p "The attribute role will match to the User role in the Onfido Dashboard, you can…" at bounding box center [275, 236] width 410 height 18
click at [134, 241] on p "The attribute role will match to the User role in the Onfido Dashboard, you can…" at bounding box center [275, 236] width 410 height 18
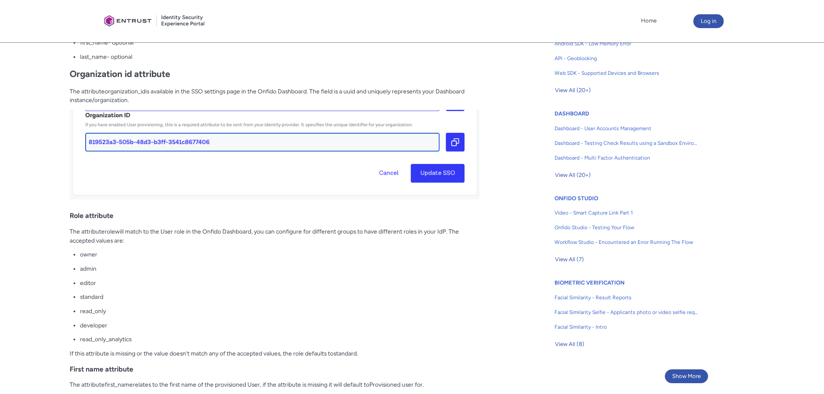
drag, startPoint x: 141, startPoint y: 241, endPoint x: 80, endPoint y: 229, distance: 62.2
click at [70, 229] on p "The attribute role will match to the User role in the Onfido Dashboard, you can…" at bounding box center [275, 236] width 410 height 18
click at [128, 230] on p "The attribute role will match to the User role in the Onfido Dashboard, you can…" at bounding box center [275, 236] width 410 height 18
drag, startPoint x: 132, startPoint y: 240, endPoint x: 96, endPoint y: 228, distance: 37.6
click at [68, 227] on article "Fields in section = hidden by css on CEP. Do not move section/hide headers Titl…" at bounding box center [248, 198] width 461 height 725
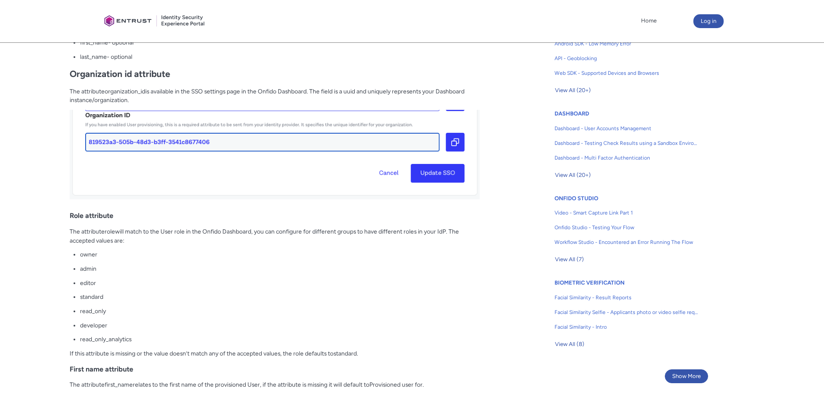
click at [148, 236] on p "The attribute role will match to the User role in the Onfido Dashboard, you can…" at bounding box center [275, 236] width 410 height 18
click at [141, 241] on p "The attribute role will match to the User role in the Onfido Dashboard, you can…" at bounding box center [275, 236] width 410 height 18
click at [139, 242] on p "The attribute role will match to the User role in the Onfido Dashboard, you can…" at bounding box center [275, 236] width 410 height 18
drag, startPoint x: 129, startPoint y: 241, endPoint x: 70, endPoint y: 231, distance: 60.1
click at [70, 231] on p "The attribute role will match to the User role in the Onfido Dashboard, you can…" at bounding box center [275, 236] width 410 height 18
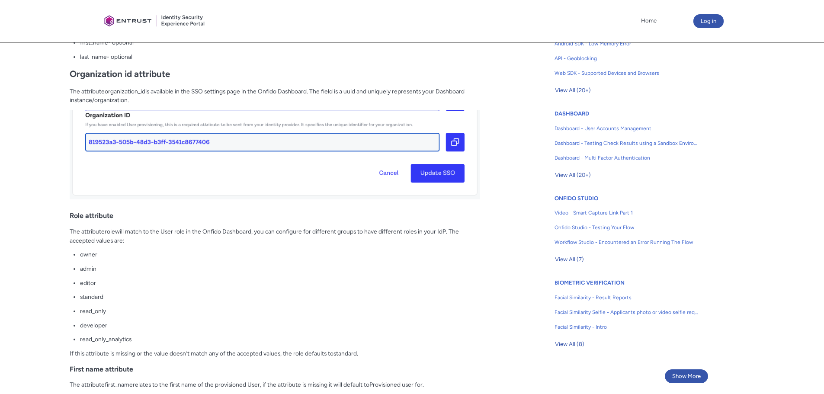
click at [130, 231] on p "The attribute role will match to the User role in the Onfido Dashboard, you can…" at bounding box center [275, 236] width 410 height 18
drag, startPoint x: 124, startPoint y: 243, endPoint x: 88, endPoint y: 229, distance: 38.1
click at [70, 229] on p "The attribute role will match to the User role in the Onfido Dashboard, you can…" at bounding box center [275, 236] width 410 height 18
click at [136, 237] on p "The attribute role will match to the User role in the Onfido Dashboard, you can…" at bounding box center [275, 236] width 410 height 18
drag, startPoint x: 137, startPoint y: 243, endPoint x: 67, endPoint y: 232, distance: 70.9
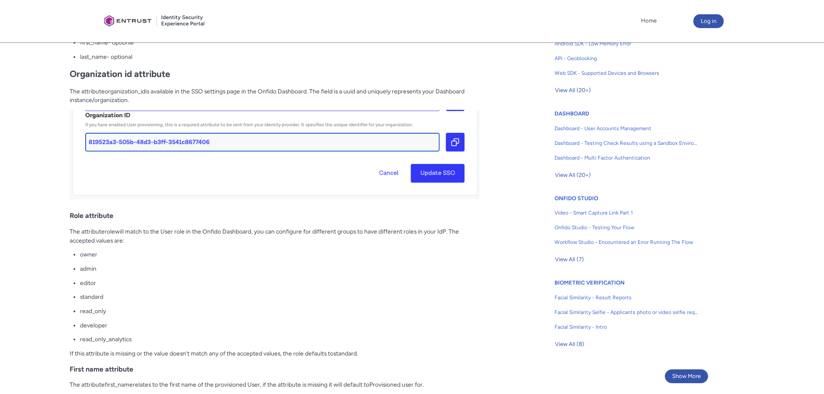
click at [67, 232] on article "Fields in section = hidden by css on CEP. Do not move section/hide headers Titl…" at bounding box center [248, 198] width 461 height 725
click at [103, 231] on p "The attribute role will match to the User role in the Onfido Dashboard, you can…" at bounding box center [275, 236] width 410 height 18
drag, startPoint x: 134, startPoint y: 241, endPoint x: 70, endPoint y: 228, distance: 66.1
click at [70, 228] on p "The attribute role will match to the User role in the Onfido Dashboard, you can…" at bounding box center [275, 236] width 410 height 18
click at [124, 230] on p "The attribute role will match to the User role in the Onfido Dashboard, you can…" at bounding box center [275, 236] width 410 height 18
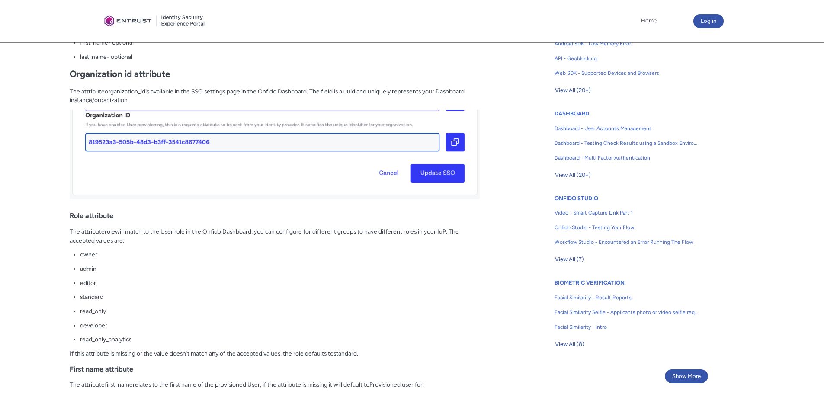
click at [126, 241] on p "The attribute role will match to the User role in the Onfido Dashboard, you can…" at bounding box center [275, 236] width 410 height 18
click at [133, 240] on p "The attribute role will match to the User role in the Onfido Dashboard, you can…" at bounding box center [275, 236] width 410 height 18
drag, startPoint x: 146, startPoint y: 240, endPoint x: 66, endPoint y: 229, distance: 80.8
click at [66, 229] on article "Fields in section = hidden by css on CEP. Do not move section/hide headers Titl…" at bounding box center [248, 198] width 461 height 725
click at [125, 229] on p "The attribute role will match to the User role in the Onfido Dashboard, you can…" at bounding box center [275, 236] width 410 height 18
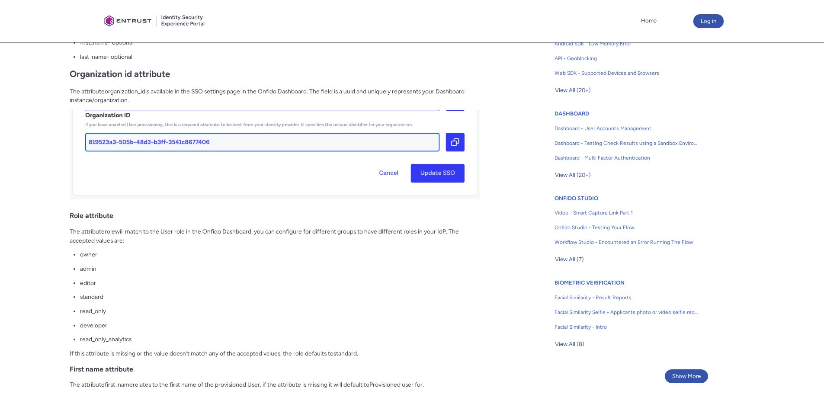
click at [136, 242] on p "The attribute role will match to the User role in the Onfido Dashboard, you can…" at bounding box center [275, 236] width 410 height 18
drag, startPoint x: 131, startPoint y: 243, endPoint x: 64, endPoint y: 229, distance: 68.0
click at [64, 229] on article "Fields in section = hidden by css on CEP. Do not move section/hide headers Titl…" at bounding box center [248, 198] width 461 height 725
click at [111, 228] on span "role" at bounding box center [110, 231] width 10 height 7
drag, startPoint x: 125, startPoint y: 240, endPoint x: 88, endPoint y: 229, distance: 38.4
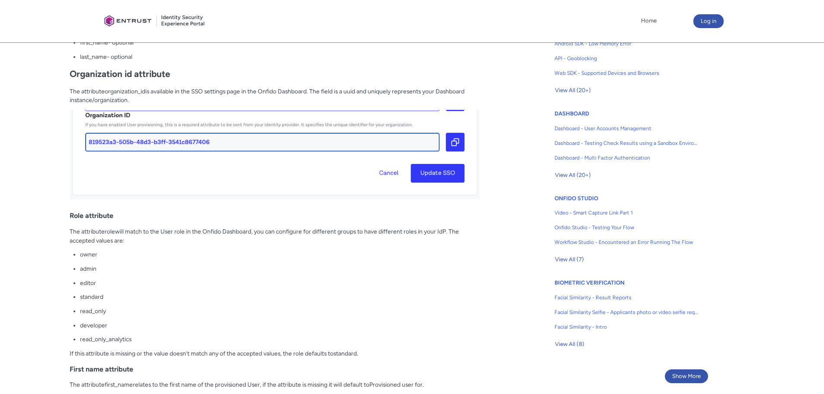
click at [68, 227] on article "Fields in section = hidden by css on CEP. Do not move section/hide headers Titl…" at bounding box center [248, 198] width 461 height 725
click at [105, 231] on span "role" at bounding box center [110, 231] width 10 height 7
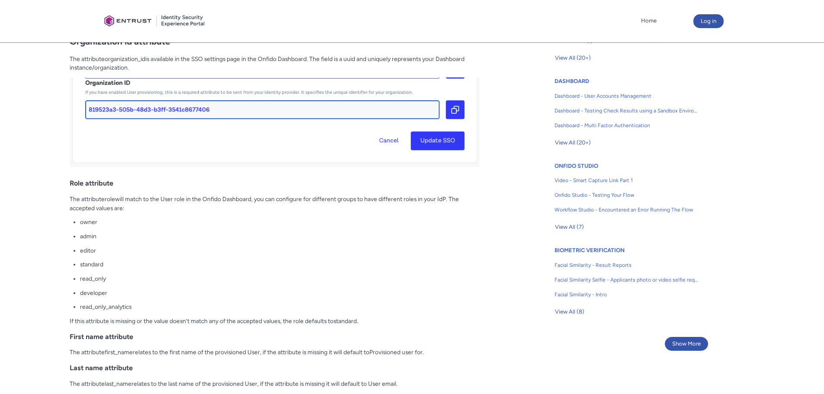
scroll to position [497, 0]
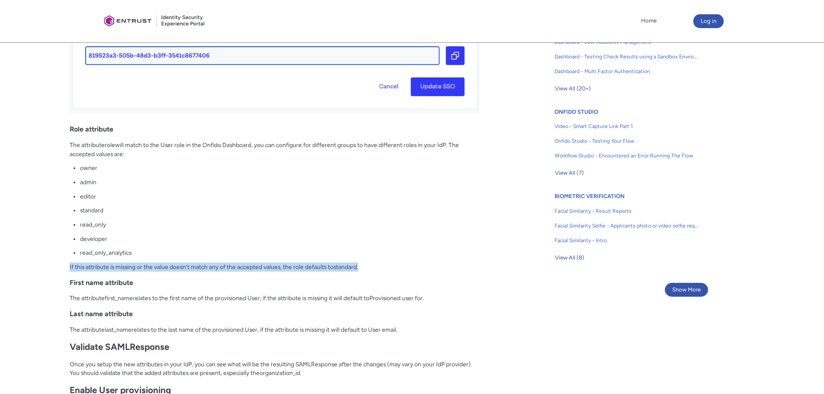
drag, startPoint x: 70, startPoint y: 266, endPoint x: 390, endPoint y: 267, distance: 319.5
click at [390, 267] on p "If this attribute is missing or the value doesn’t match any of the accepted val…" at bounding box center [275, 266] width 410 height 9
click at [378, 262] on div "Overview Onfido provides the ability for SSO customers to create and update use…" at bounding box center [275, 115] width 410 height 711
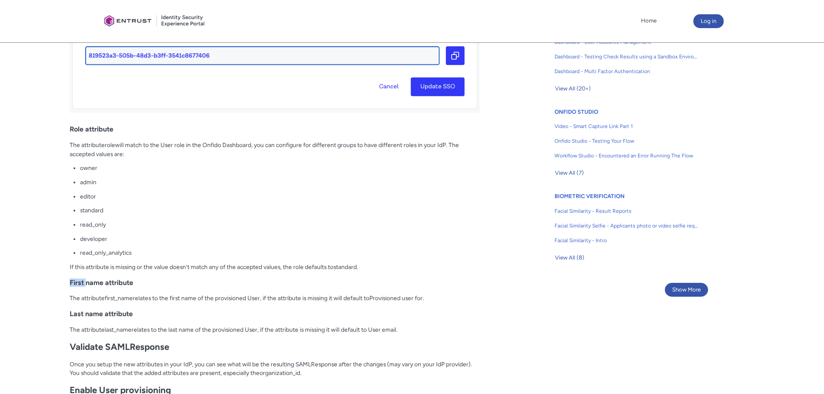
drag, startPoint x: 69, startPoint y: 284, endPoint x: 144, endPoint y: 289, distance: 75.4
click at [138, 287] on h3 "First name attribute" at bounding box center [275, 282] width 410 height 8
drag, startPoint x: 88, startPoint y: 304, endPoint x: 156, endPoint y: 307, distance: 68.0
click at [151, 304] on div "Overview Onfido provides the ability for SSO customers to create and update use…" at bounding box center [275, 115] width 410 height 711
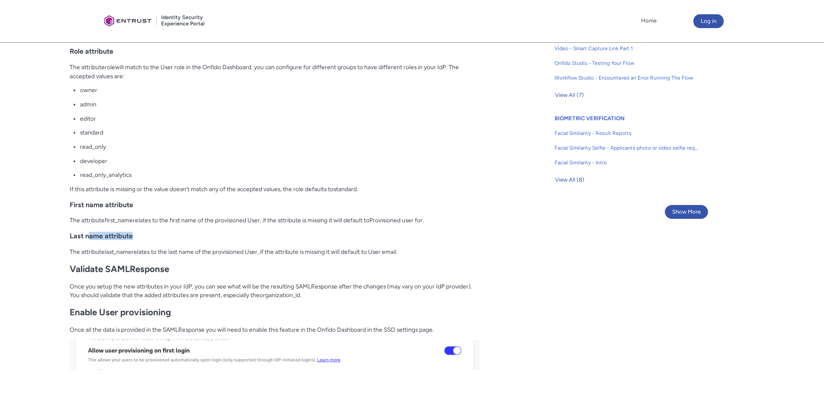
scroll to position [584, 0]
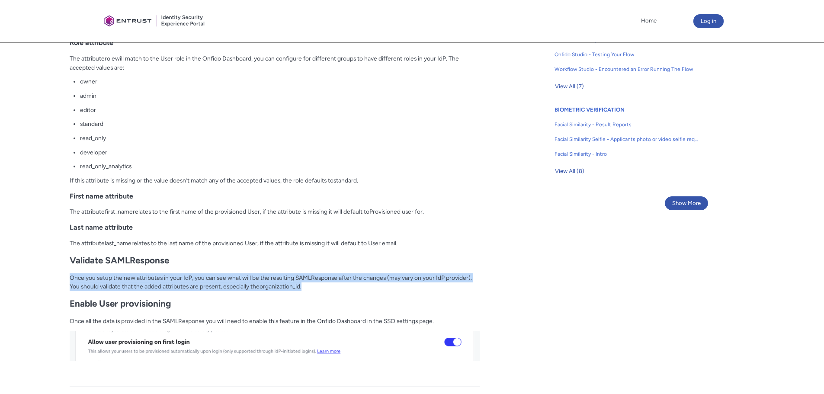
drag, startPoint x: 69, startPoint y: 278, endPoint x: 355, endPoint y: 284, distance: 285.9
click at [355, 284] on article "Fields in section = hidden by css on CEP. Do not move section/hide headers Titl…" at bounding box center [248, 25] width 461 height 725
click at [342, 286] on p "Once you setup the new attributes in your IdP, you can see what will be the res…" at bounding box center [275, 282] width 410 height 18
drag, startPoint x: 211, startPoint y: 280, endPoint x: 418, endPoint y: 284, distance: 206.7
click at [418, 284] on p "Once you setup the new attributes in your IdP, you can see what will be the res…" at bounding box center [275, 282] width 410 height 18
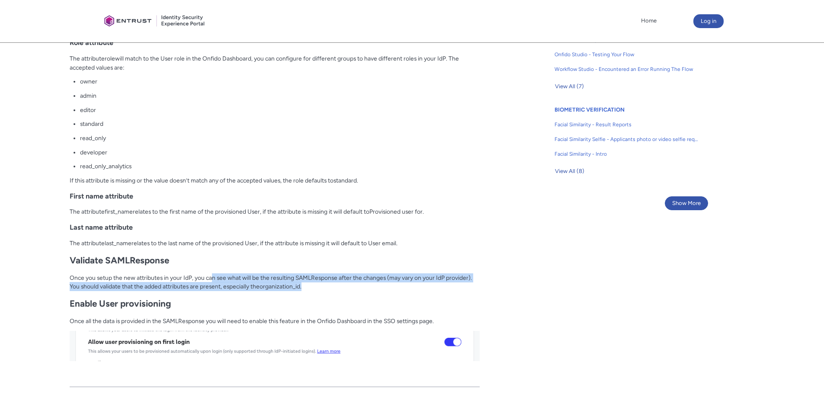
click at [418, 284] on p "Once you setup the new attributes in your IdP, you can see what will be the res…" at bounding box center [275, 282] width 410 height 18
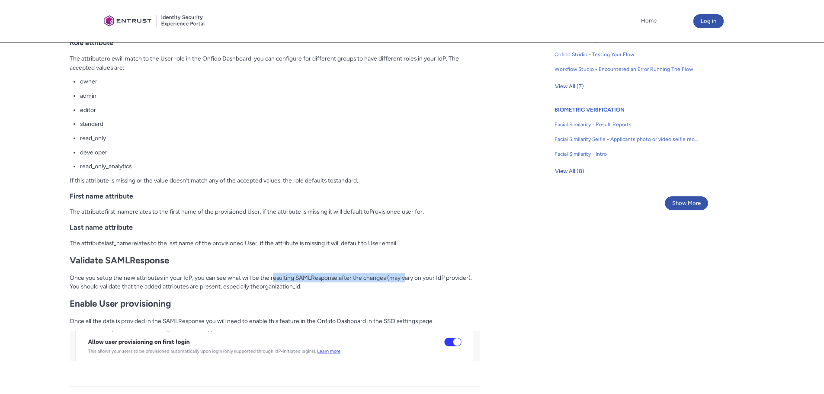
drag, startPoint x: 273, startPoint y: 277, endPoint x: 313, endPoint y: 284, distance: 41.3
click at [406, 283] on p "Once you setup the new attributes in your IdP, you can see what will be the res…" at bounding box center [275, 282] width 410 height 18
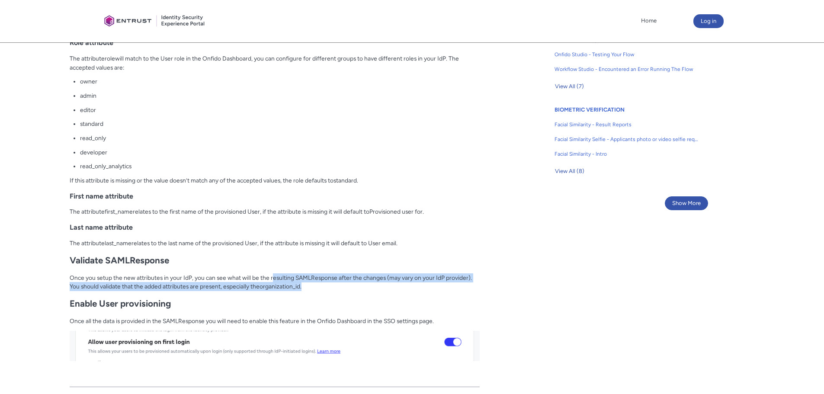
click at [173, 284] on p "Once you setup the new attributes in your IdP, you can see what will be the res…" at bounding box center [275, 282] width 410 height 18
drag, startPoint x: 112, startPoint y: 278, endPoint x: 354, endPoint y: 290, distance: 242.0
click at [357, 288] on p "Once you setup the new attributes in your IdP, you can see what will be the res…" at bounding box center [275, 282] width 410 height 18
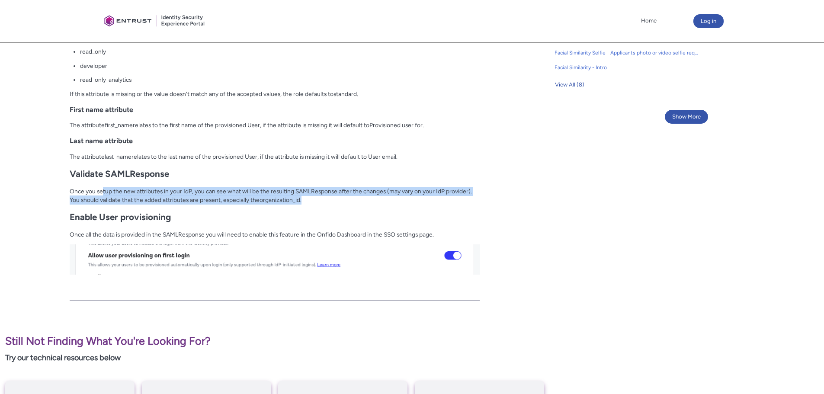
scroll to position [713, 0]
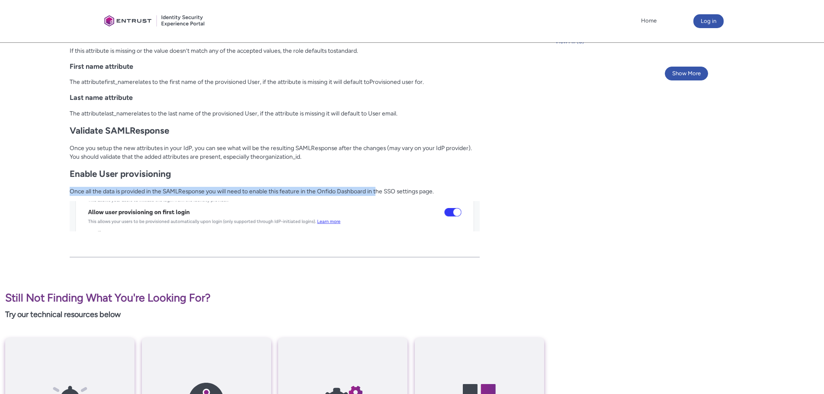
drag, startPoint x: 68, startPoint y: 193, endPoint x: 380, endPoint y: 186, distance: 312.2
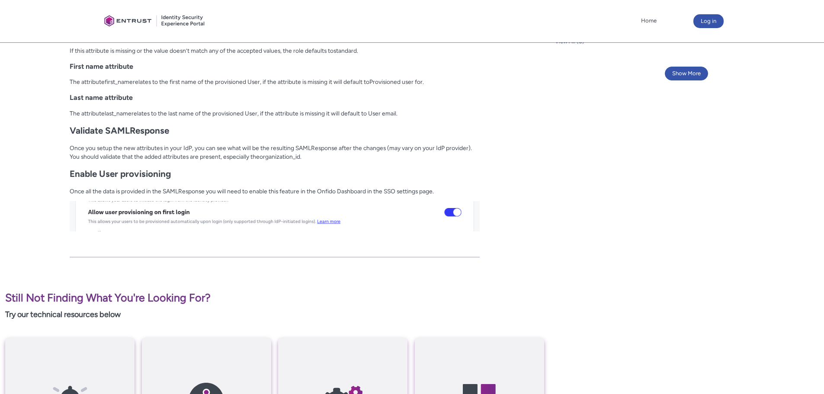
click at [134, 189] on p "Once all the data is provided in the SAMLResponse you will need to enable this …" at bounding box center [275, 191] width 410 height 9
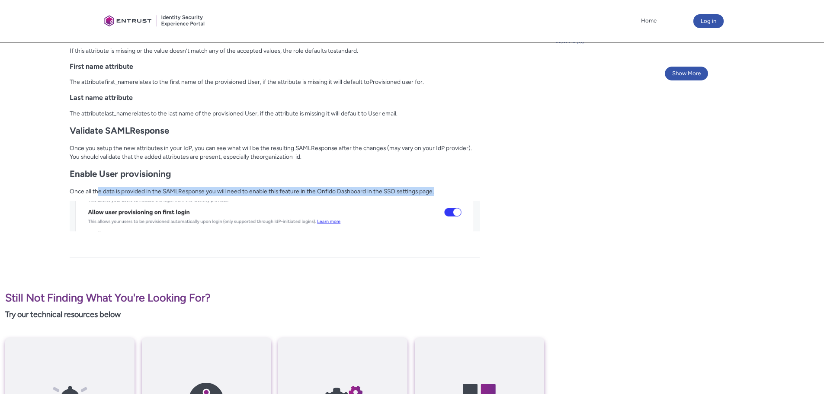
drag, startPoint x: 98, startPoint y: 193, endPoint x: 457, endPoint y: 181, distance: 359.5
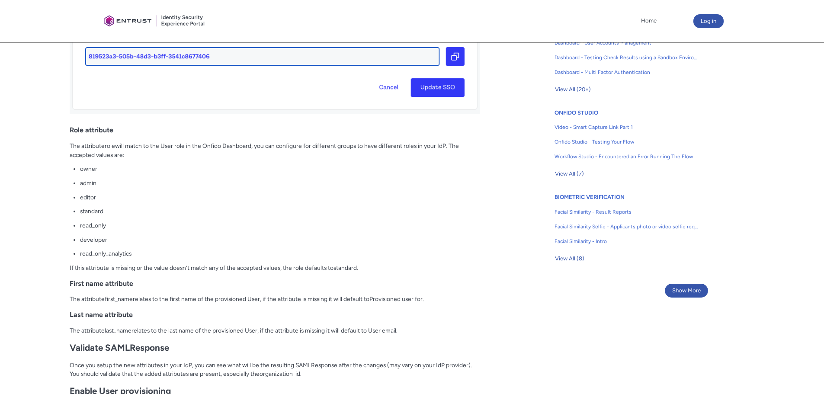
scroll to position [497, 0]
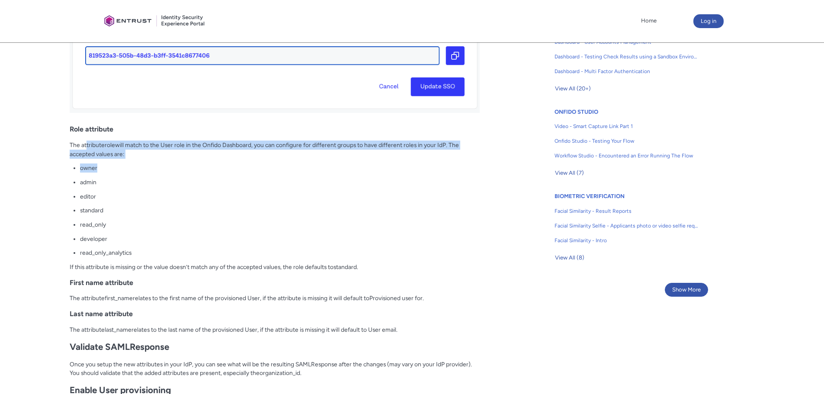
drag, startPoint x: 85, startPoint y: 141, endPoint x: 239, endPoint y: 177, distance: 157.7
click at [238, 174] on div "Overview Onfido provides the ability for SSO customers to create and update use…" at bounding box center [275, 115] width 410 height 711
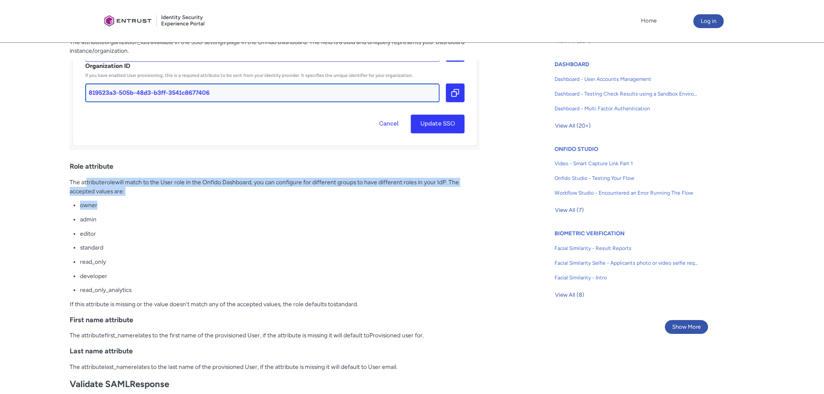
scroll to position [454, 0]
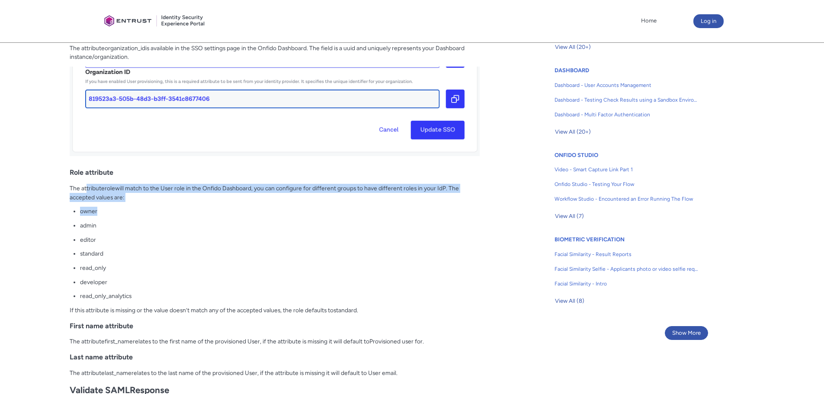
click at [196, 258] on ul "owner admin editor standard read_only developer read_only_analytics" at bounding box center [280, 254] width 400 height 94
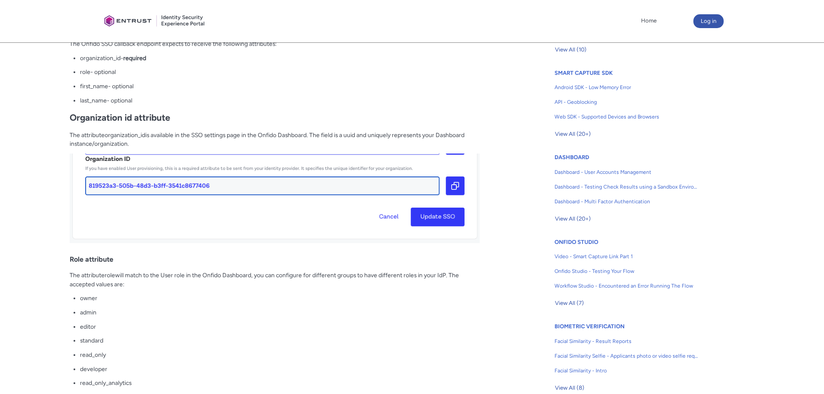
scroll to position [281, 0]
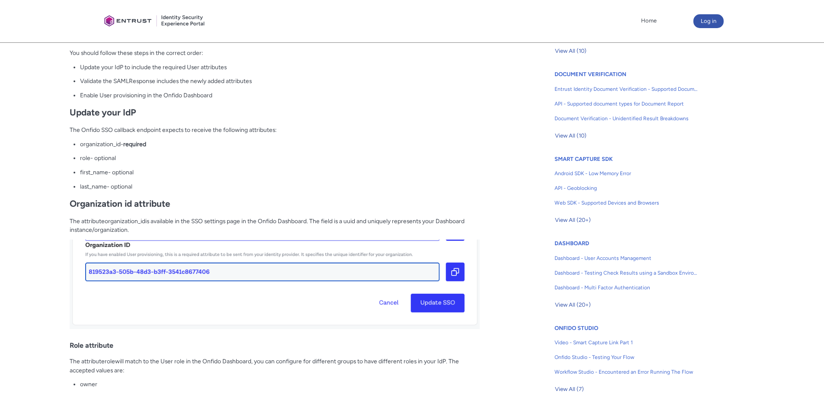
click at [440, 91] on p "Enable User provisioning in the Onfido Dashboard" at bounding box center [280, 95] width 400 height 9
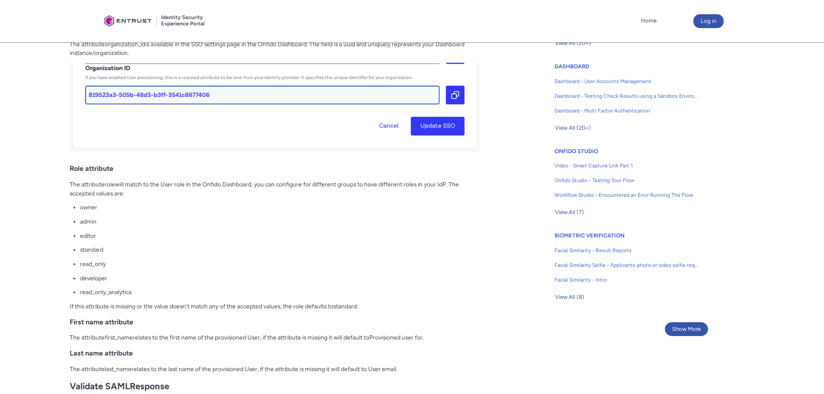
scroll to position [497, 0]
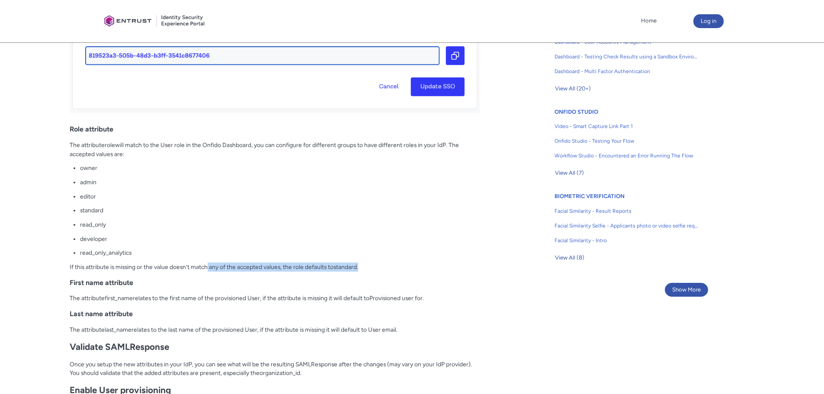
drag, startPoint x: 251, startPoint y: 262, endPoint x: 368, endPoint y: 268, distance: 116.9
click at [367, 269] on p "If this attribute is missing or the value doesn’t match any of the accepted val…" at bounding box center [275, 266] width 410 height 9
click at [369, 268] on p "If this attribute is missing or the value doesn’t match any of the accepted val…" at bounding box center [275, 266] width 410 height 9
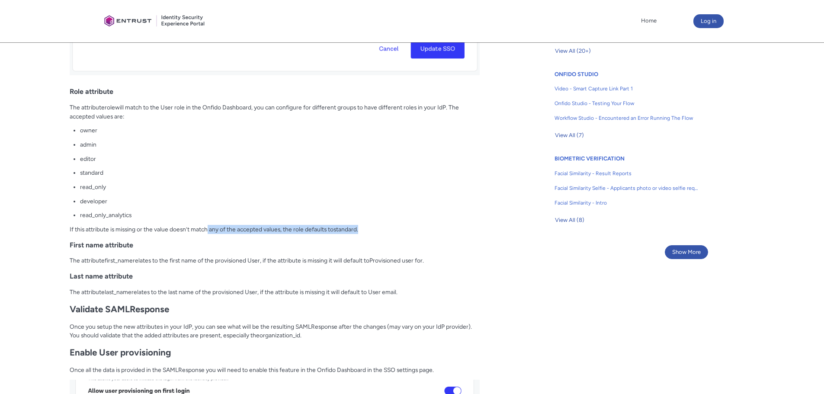
scroll to position [584, 0]
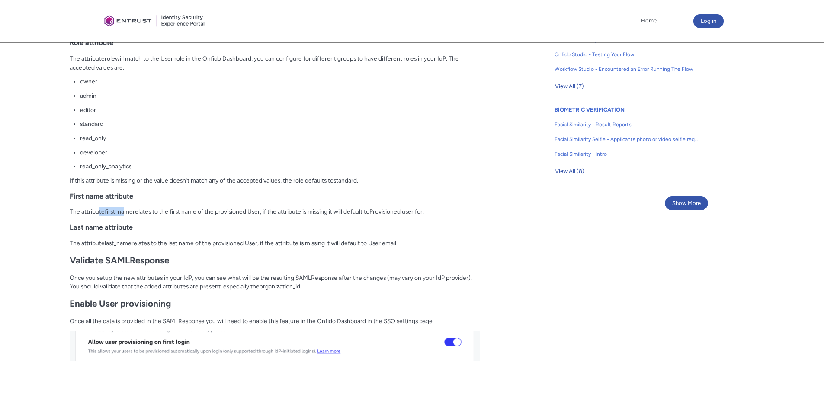
drag, startPoint x: 98, startPoint y: 209, endPoint x: 183, endPoint y: 209, distance: 85.2
click at [180, 209] on p "The attribute first_name relates to the first name of the provisioned User, if …" at bounding box center [275, 211] width 410 height 9
click at [203, 244] on p "The attribute last_name relates to the last name of the provisioned User, if th…" at bounding box center [275, 243] width 410 height 9
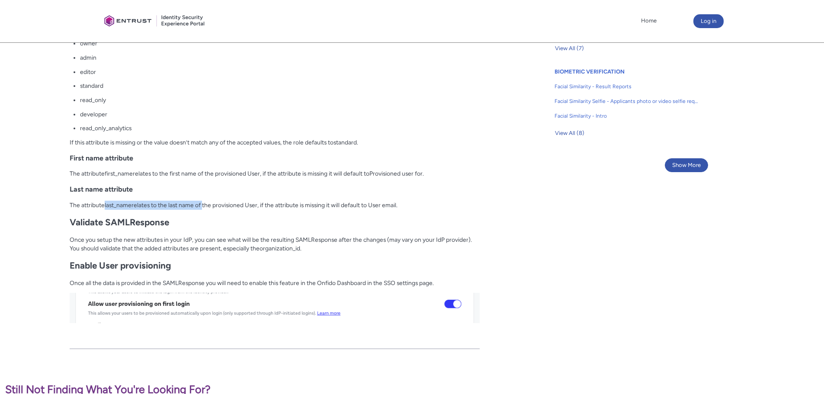
scroll to position [670, 0]
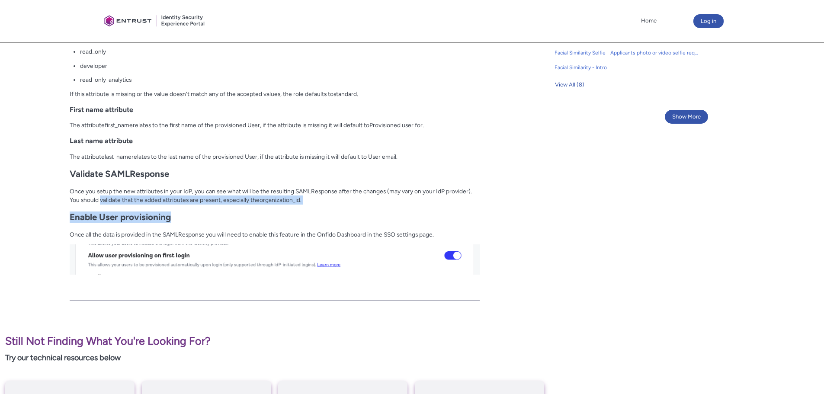
drag, startPoint x: 125, startPoint y: 192, endPoint x: 259, endPoint y: 208, distance: 135.0
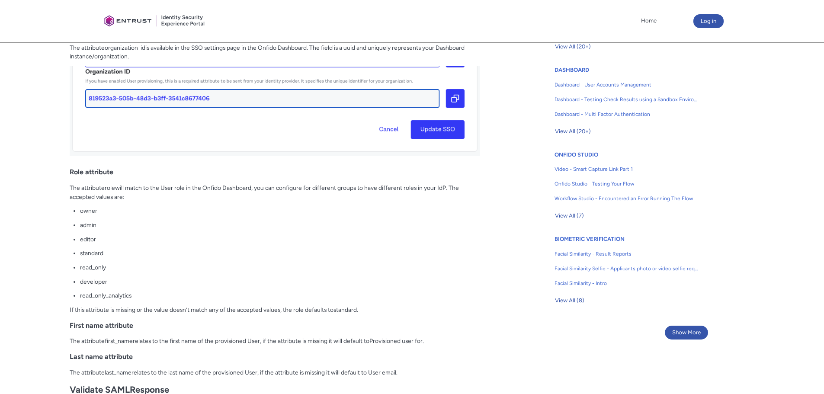
scroll to position [540, 0]
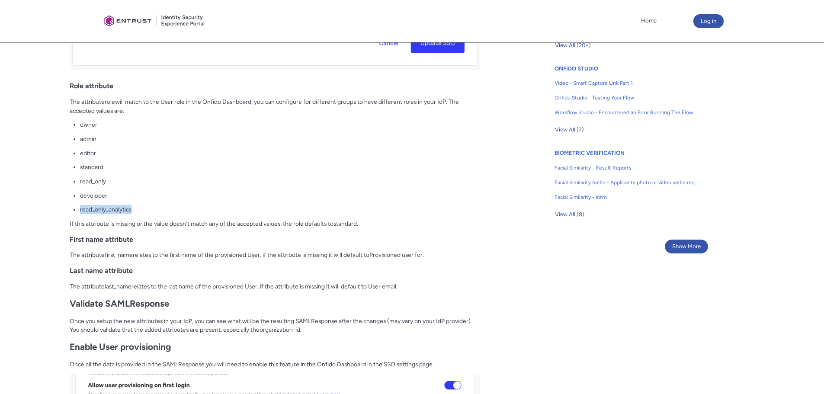
drag, startPoint x: 133, startPoint y: 210, endPoint x: 80, endPoint y: 209, distance: 52.8
click at [80, 209] on p "read_only_analytics" at bounding box center [280, 209] width 400 height 9
copy span "read_only_analytics"
click at [242, 262] on div "Overview Onfido provides the ability for SSO customers to create and update use…" at bounding box center [275, 72] width 410 height 711
click at [281, 214] on p "read_only_analytics" at bounding box center [280, 209] width 400 height 9
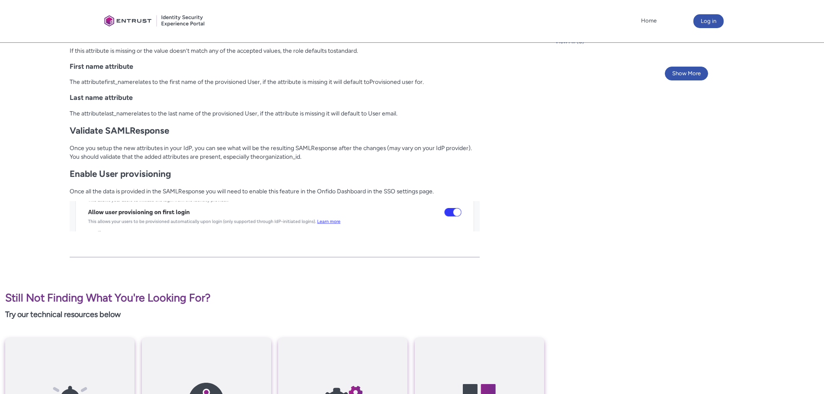
scroll to position [367, 0]
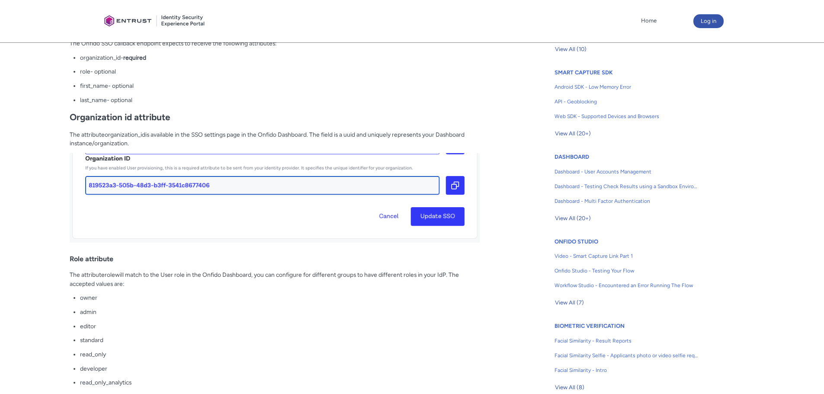
click at [514, 49] on div "Dashboard - Setting up SSO User provisioning [DATE] Knowledge Fields in section…" at bounding box center [274, 224] width 539 height 764
click at [395, 78] on ul "organization_id - required role - optional first_name - optional last_name - op…" at bounding box center [280, 78] width 400 height 51
click at [299, 68] on p "role - optional" at bounding box center [280, 71] width 400 height 9
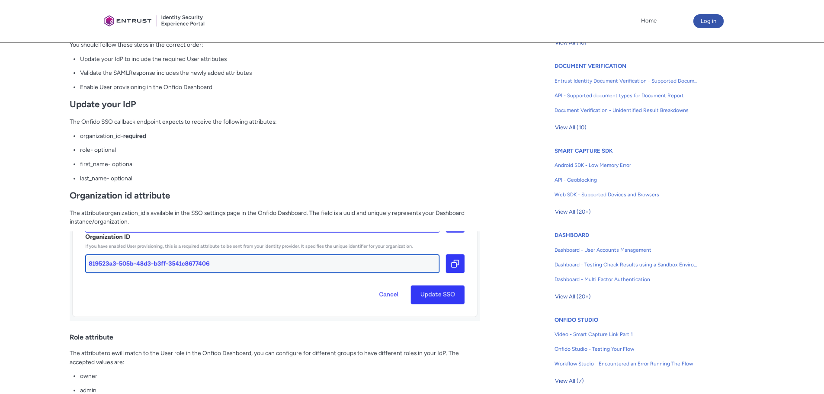
scroll to position [151, 0]
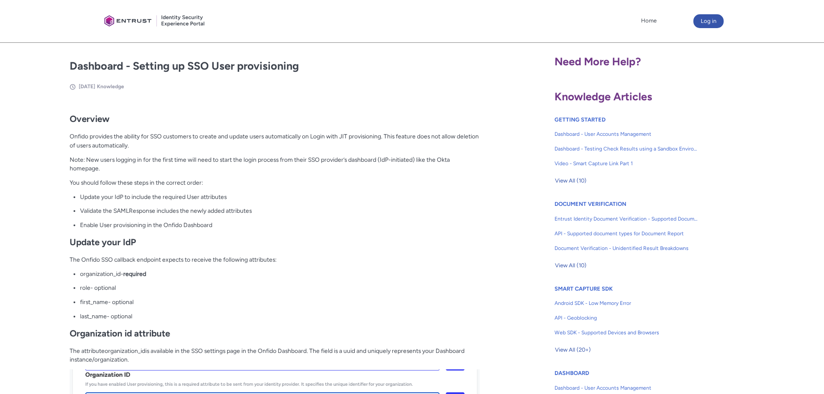
drag, startPoint x: 19, startPoint y: 212, endPoint x: 220, endPoint y: 151, distance: 210.9
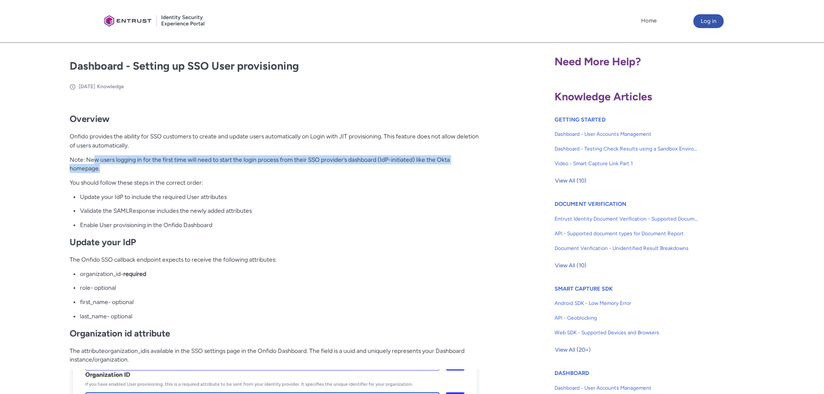
drag, startPoint x: 96, startPoint y: 160, endPoint x: 284, endPoint y: 167, distance: 188.6
click at [284, 167] on p "Note: New users logging in for the first time will need to start the login proc…" at bounding box center [275, 164] width 410 height 18
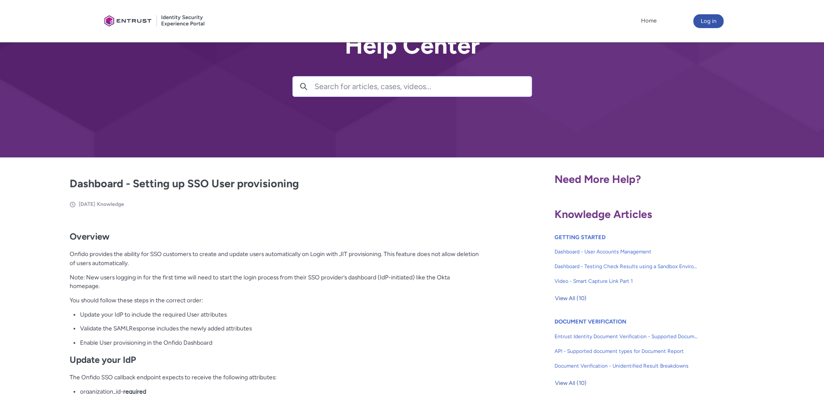
scroll to position [0, 0]
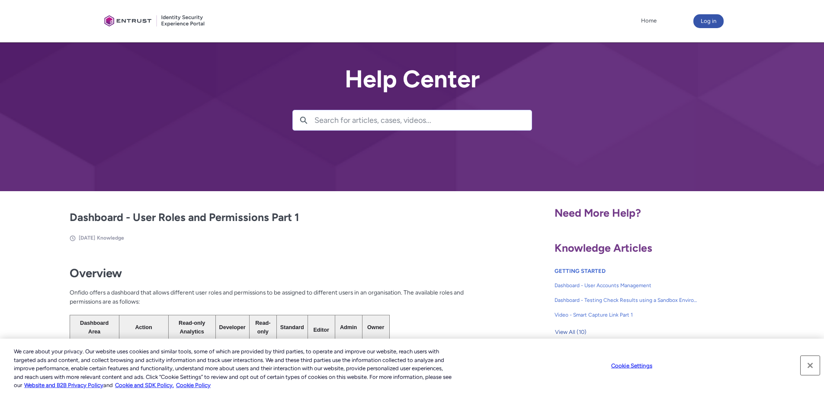
drag, startPoint x: 808, startPoint y: 365, endPoint x: 802, endPoint y: 364, distance: 6.1
click at [808, 365] on button "Close" at bounding box center [809, 365] width 19 height 19
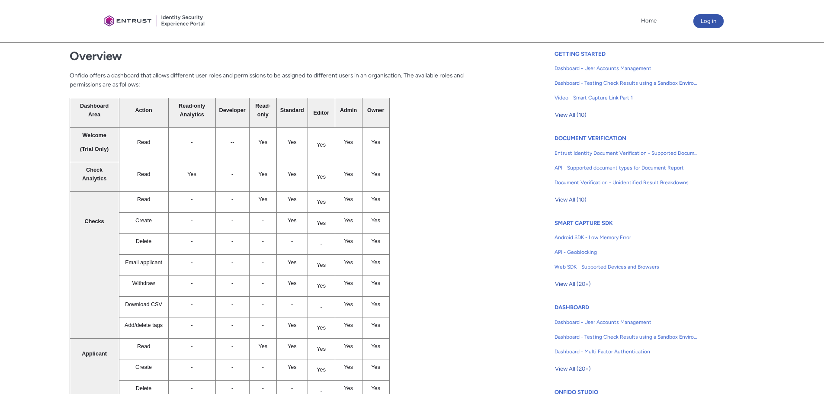
scroll to position [216, 0]
drag, startPoint x: 261, startPoint y: 202, endPoint x: 271, endPoint y: 202, distance: 9.9
click at [267, 202] on span "Yes" at bounding box center [262, 200] width 9 height 6
drag, startPoint x: 288, startPoint y: 202, endPoint x: 299, endPoint y: 201, distance: 11.3
click at [299, 201] on p "Yes" at bounding box center [292, 200] width 24 height 8
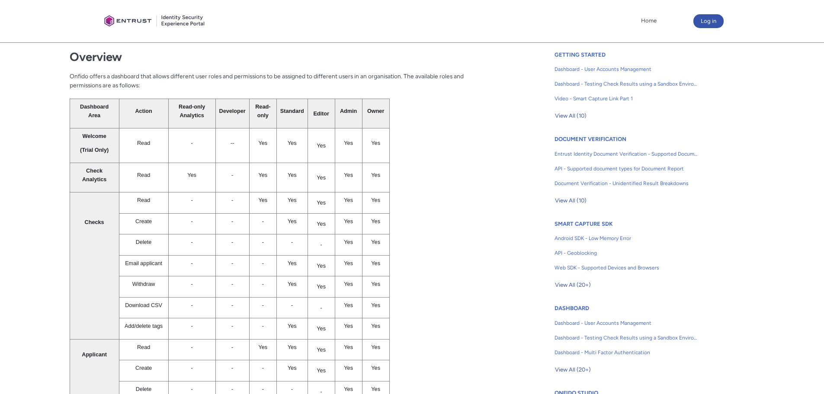
drag, startPoint x: 292, startPoint y: 221, endPoint x: 305, endPoint y: 223, distance: 13.1
click at [300, 221] on p "Yes" at bounding box center [292, 221] width 24 height 8
click at [287, 192] on td "Yes" at bounding box center [291, 177] width 31 height 29
drag, startPoint x: 294, startPoint y: 199, endPoint x: 310, endPoint y: 208, distance: 18.4
click at [304, 201] on p "Yes" at bounding box center [292, 200] width 24 height 8
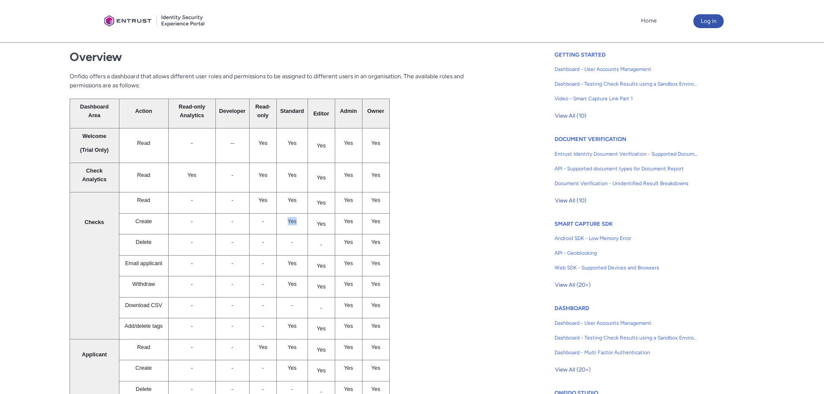
drag, startPoint x: 290, startPoint y: 222, endPoint x: 304, endPoint y: 220, distance: 14.4
click at [304, 218] on p "Yes" at bounding box center [292, 221] width 24 height 8
drag, startPoint x: 281, startPoint y: 264, endPoint x: 298, endPoint y: 262, distance: 16.6
click at [295, 260] on p "Yes" at bounding box center [292, 263] width 24 height 8
click at [297, 284] on p "Yes" at bounding box center [292, 284] width 24 height 8
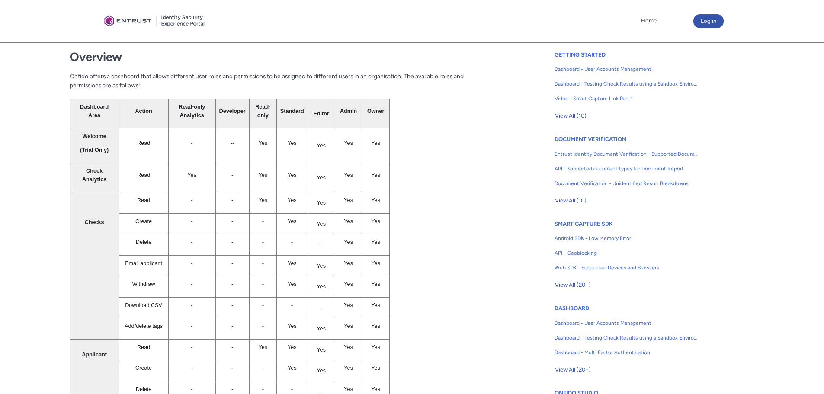
click at [322, 246] on span "-" at bounding box center [321, 245] width 2 height 6
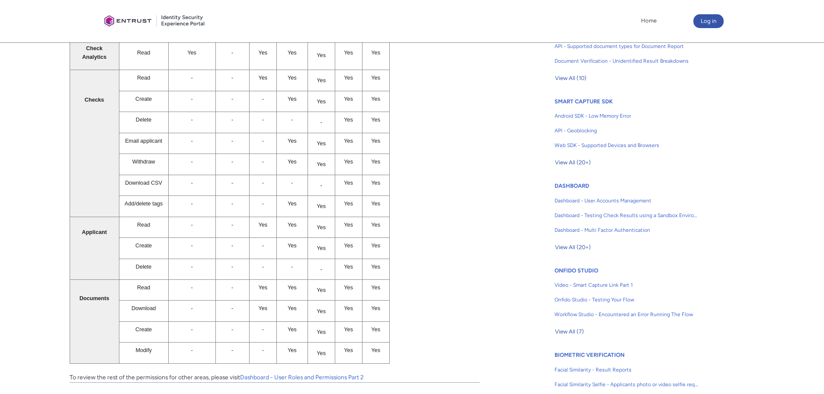
scroll to position [259, 0]
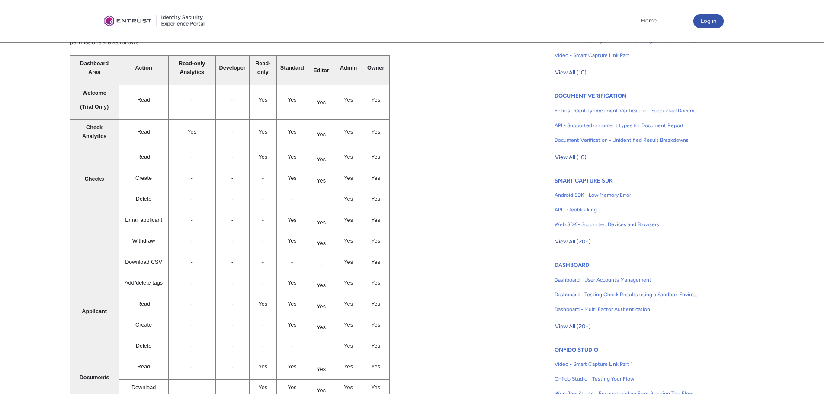
drag, startPoint x: 445, startPoint y: 131, endPoint x: 439, endPoint y: 96, distance: 36.5
click at [439, 96] on div "Overview Onfido offers a dashboard that allows different user roles and permiss…" at bounding box center [275, 229] width 410 height 462
drag, startPoint x: 258, startPoint y: 102, endPoint x: 287, endPoint y: 142, distance: 49.6
click at [281, 139] on tbody "Dashboard Area Action Read-only Analytics Developer Read-only Standard Editor A…" at bounding box center [230, 249] width 320 height 387
click at [294, 104] on td "Yes" at bounding box center [291, 102] width 31 height 35
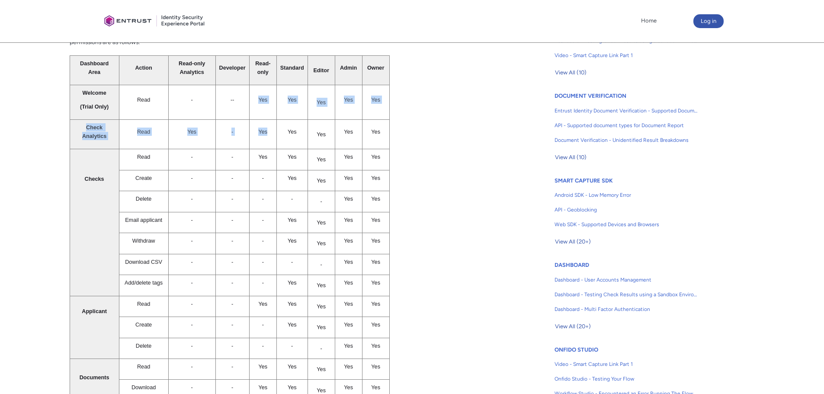
click at [338, 99] on td "Yes" at bounding box center [348, 102] width 27 height 35
click at [431, 149] on div "Overview Onfido offers a dashboard that allows different user roles and permiss…" at bounding box center [275, 229] width 410 height 462
drag, startPoint x: 289, startPoint y: 219, endPoint x: 302, endPoint y: 240, distance: 24.5
click at [301, 223] on p "Yes" at bounding box center [292, 220] width 24 height 8
drag, startPoint x: 290, startPoint y: 240, endPoint x: 301, endPoint y: 240, distance: 11.2
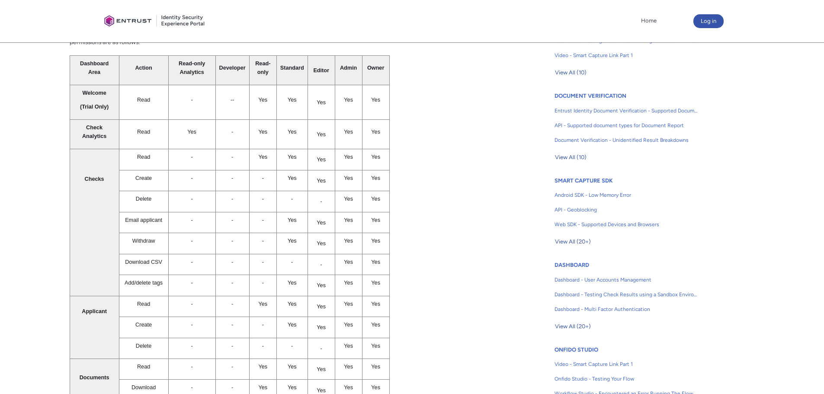
click at [300, 240] on p "Yes" at bounding box center [292, 240] width 24 height 8
click at [448, 217] on div "Overview Onfido offers a dashboard that allows different user roles and permiss…" at bounding box center [275, 229] width 410 height 462
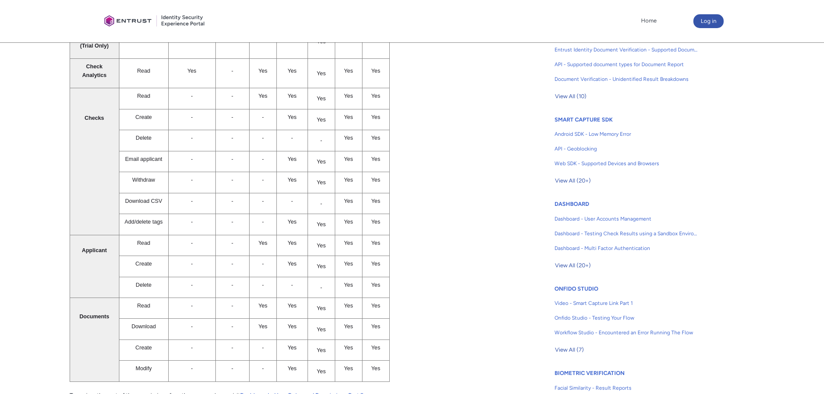
scroll to position [173, 0]
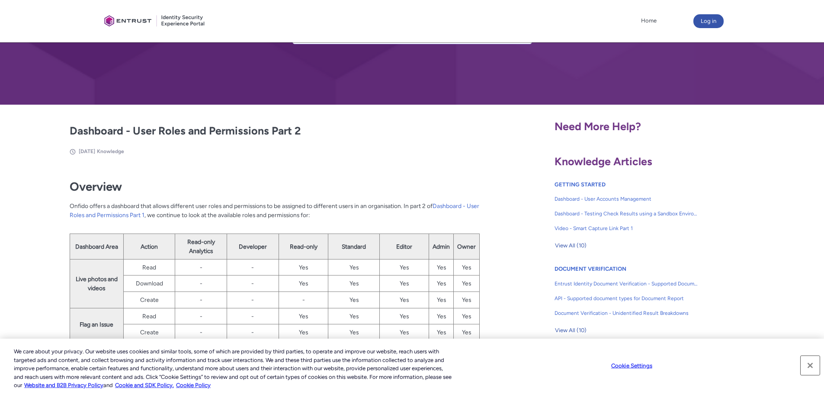
click at [809, 364] on button "Close" at bounding box center [809, 365] width 19 height 19
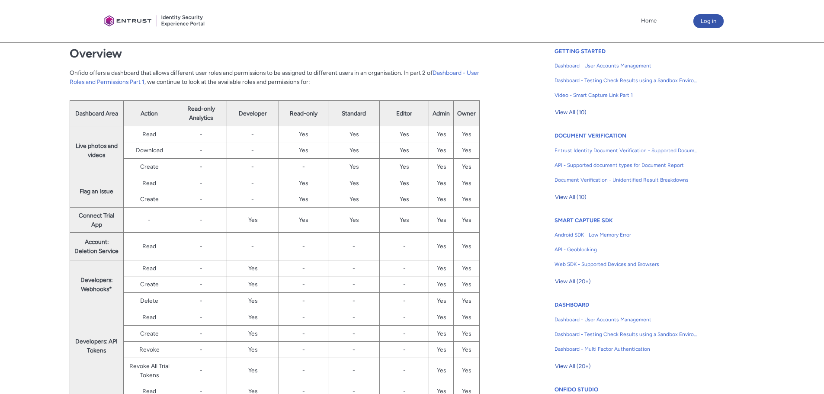
scroll to position [130, 0]
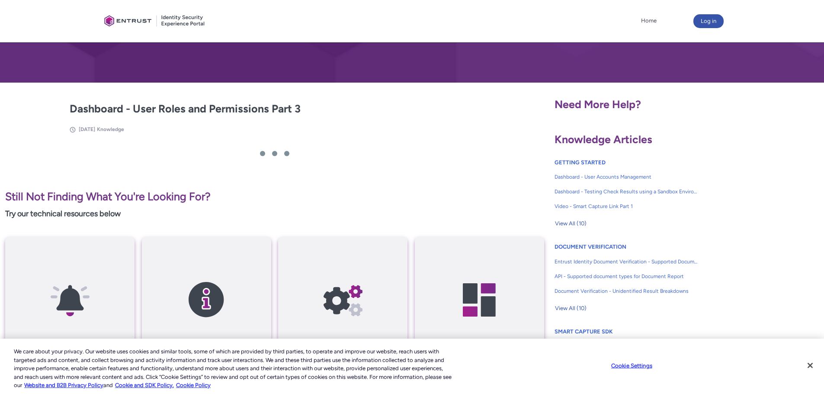
scroll to position [173, 0]
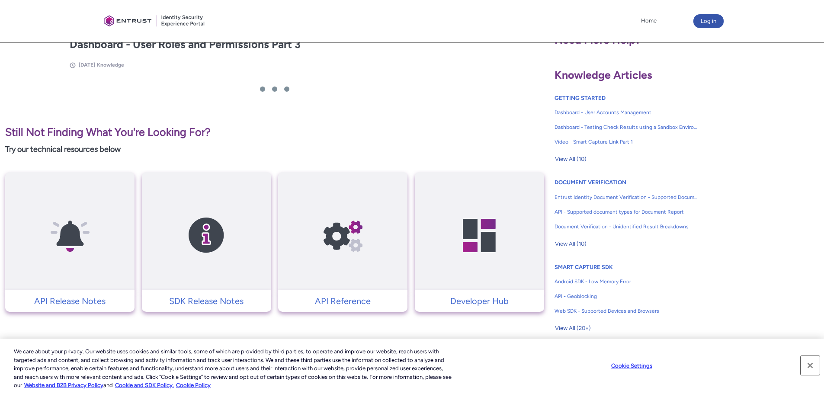
click at [815, 367] on button "Close" at bounding box center [809, 365] width 19 height 19
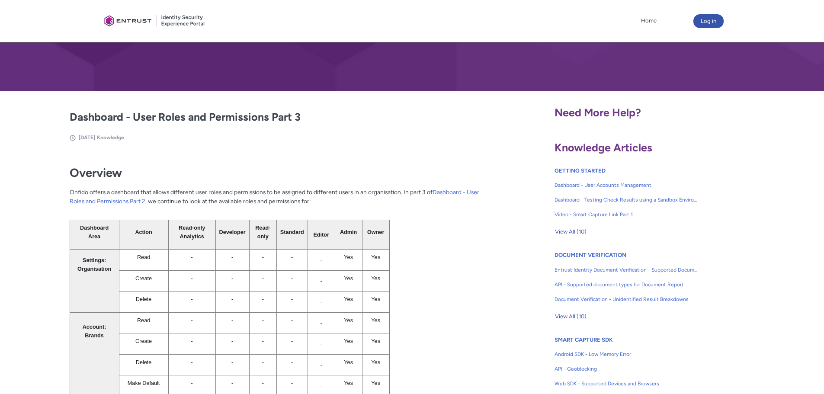
scroll to position [216, 0]
